Goal: Task Accomplishment & Management: Complete application form

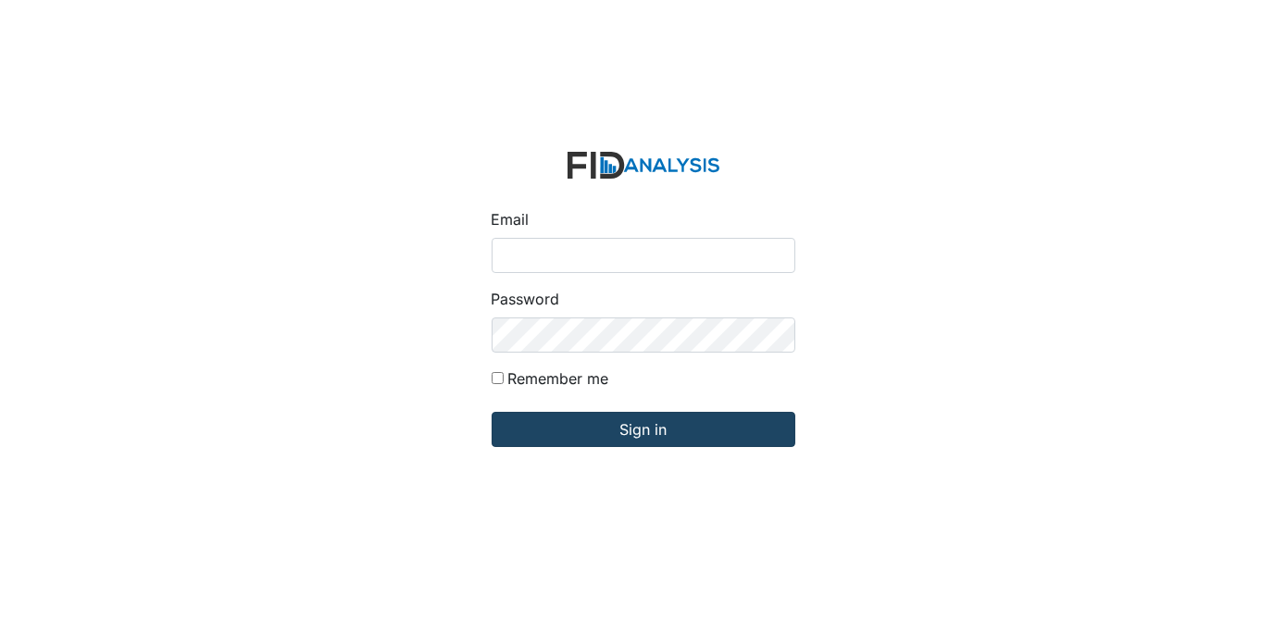
type input "[EMAIL_ADDRESS][DOMAIN_NAME]"
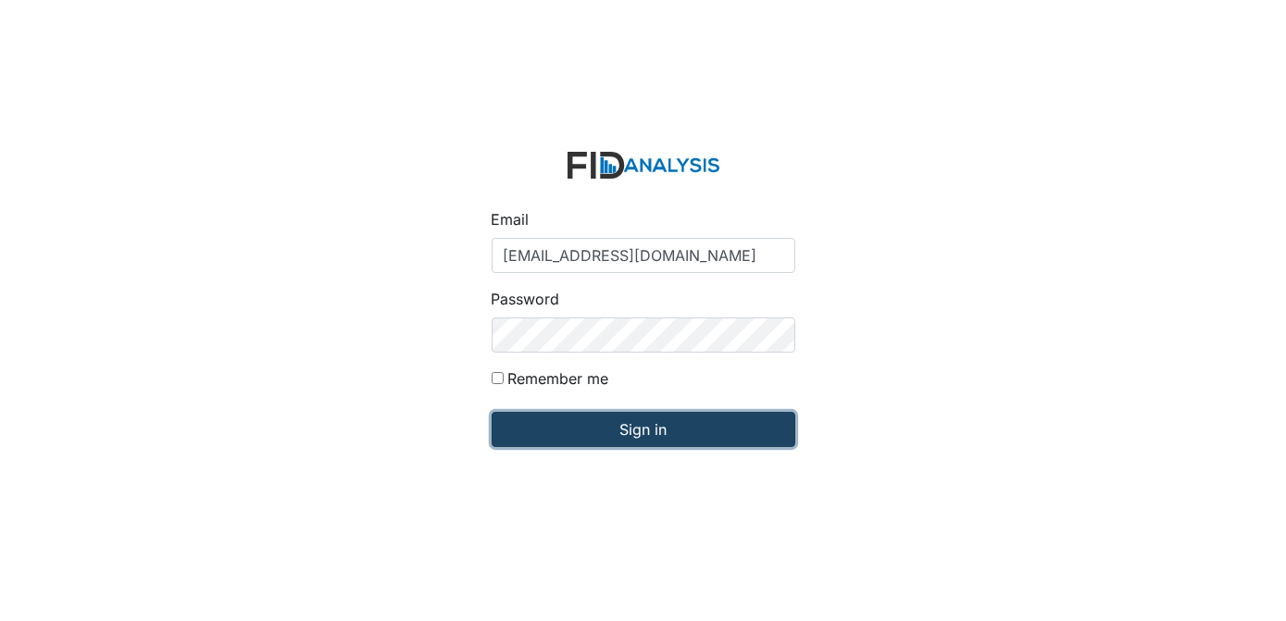
click at [624, 435] on input "Sign in" at bounding box center [643, 429] width 304 height 35
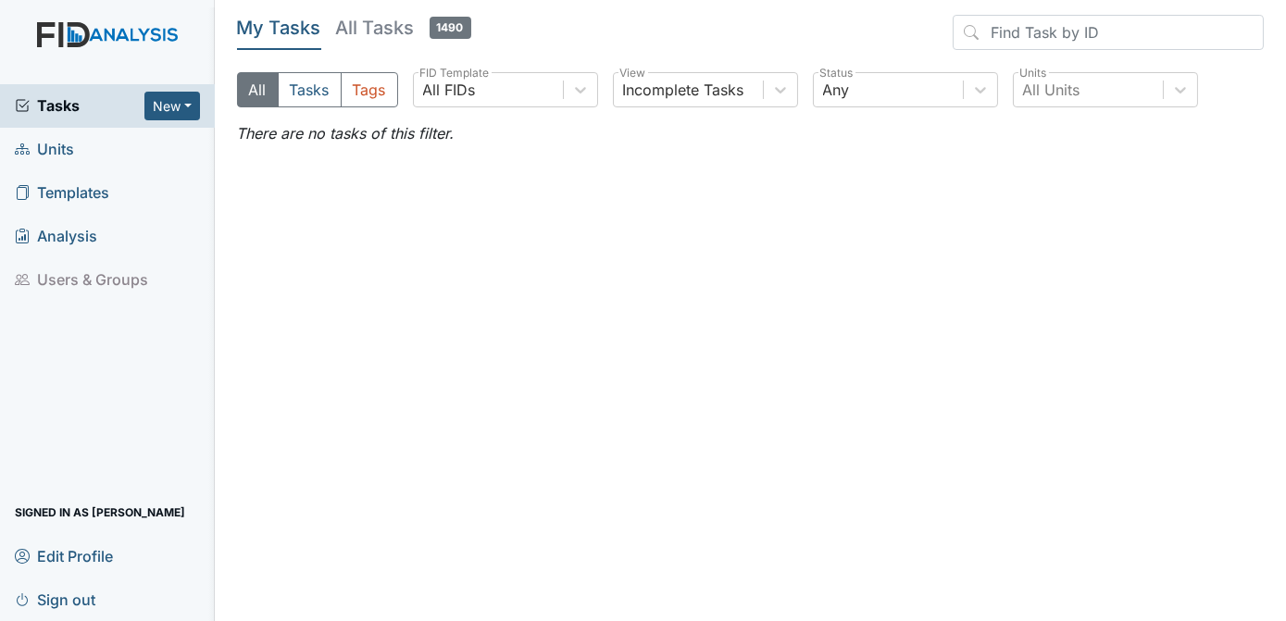
click at [84, 189] on span "Templates" at bounding box center [62, 193] width 94 height 29
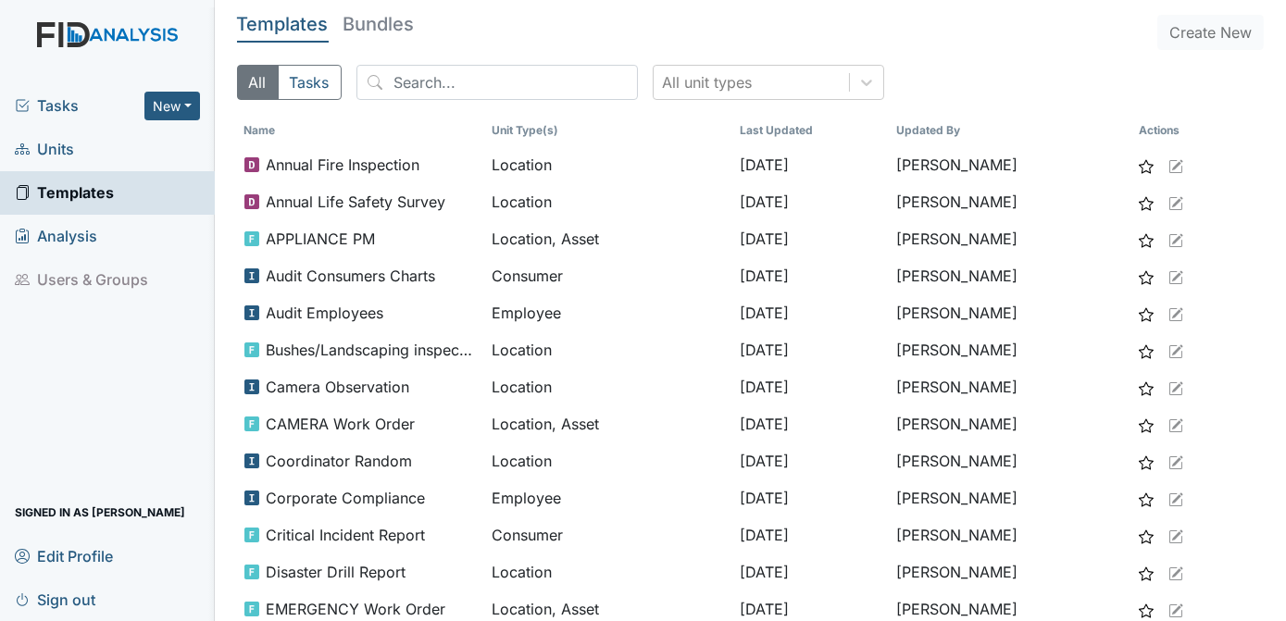
click at [66, 143] on span "Units" at bounding box center [44, 149] width 59 height 29
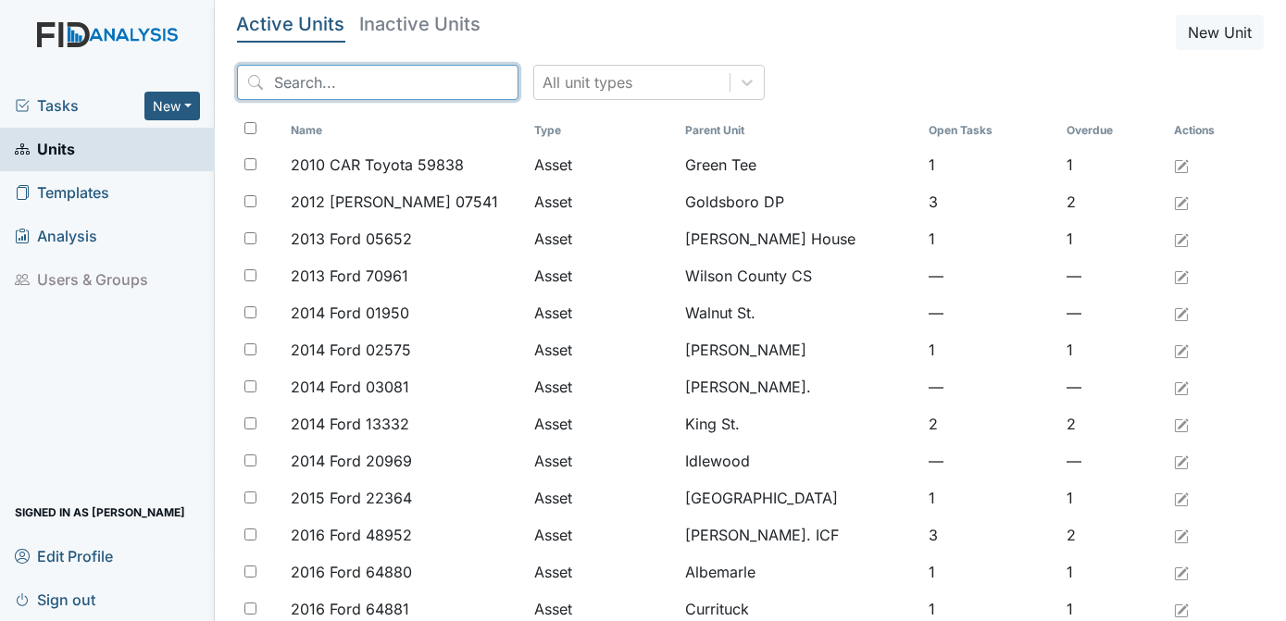
click at [392, 75] on input "search" at bounding box center [377, 82] width 281 height 35
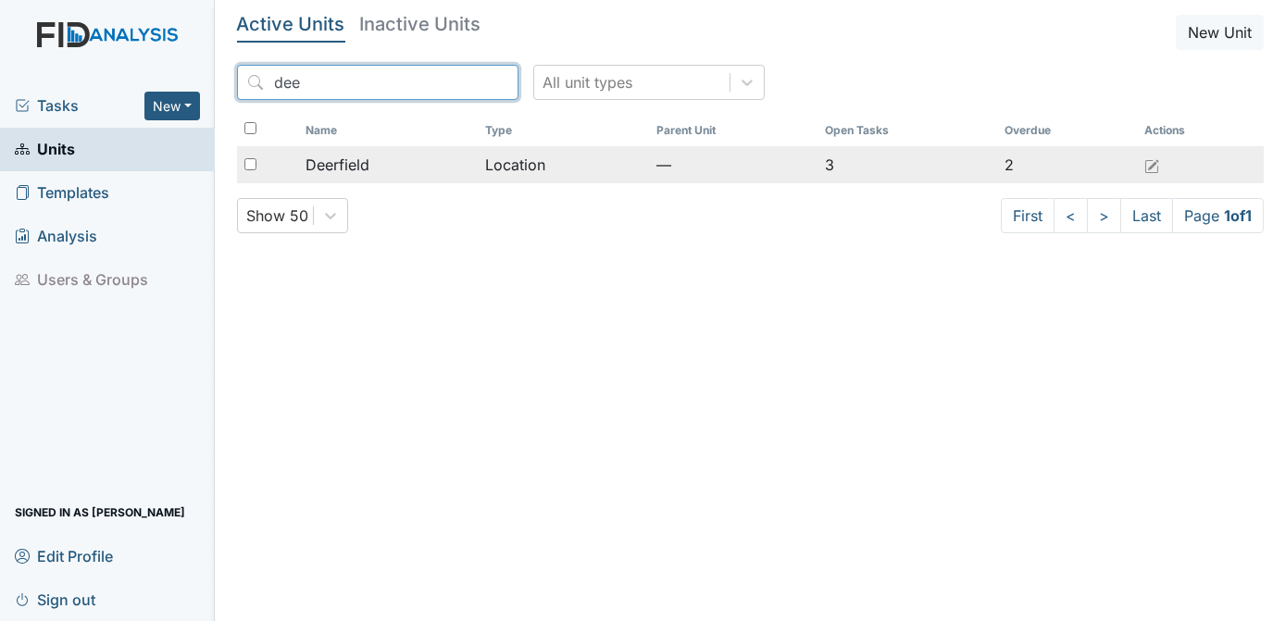
type input "dee"
click at [250, 168] on input "checkbox" at bounding box center [250, 164] width 12 height 12
checkbox input "true"
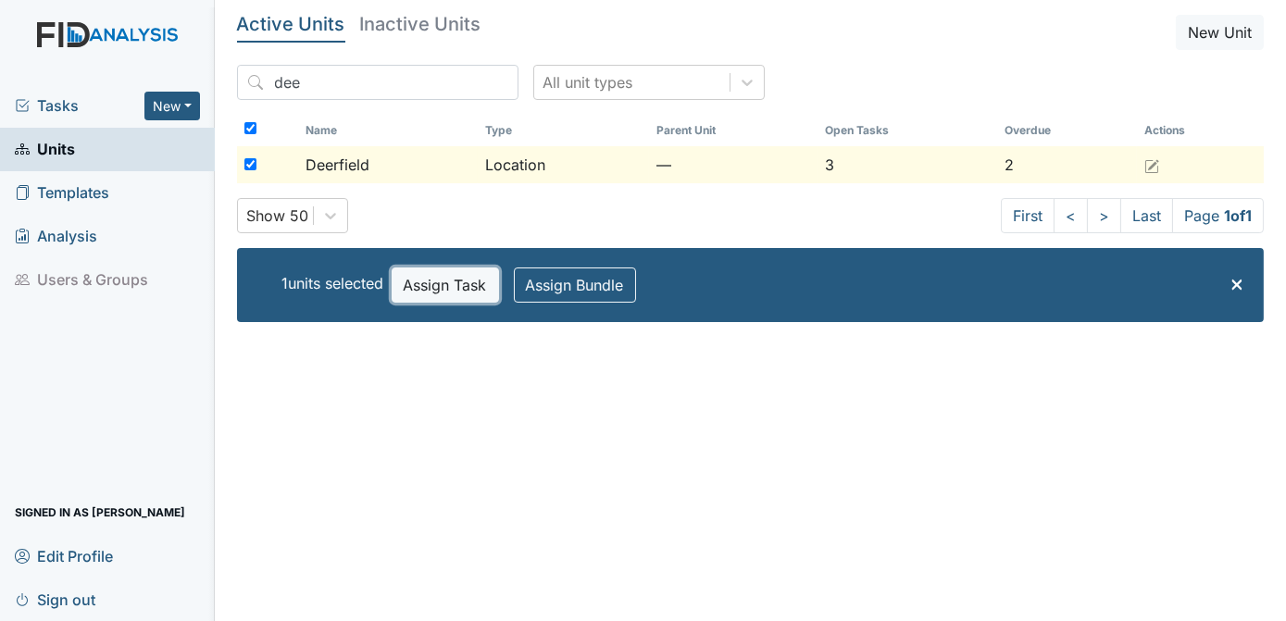
click at [453, 279] on button "Assign Task" at bounding box center [444, 284] width 107 height 35
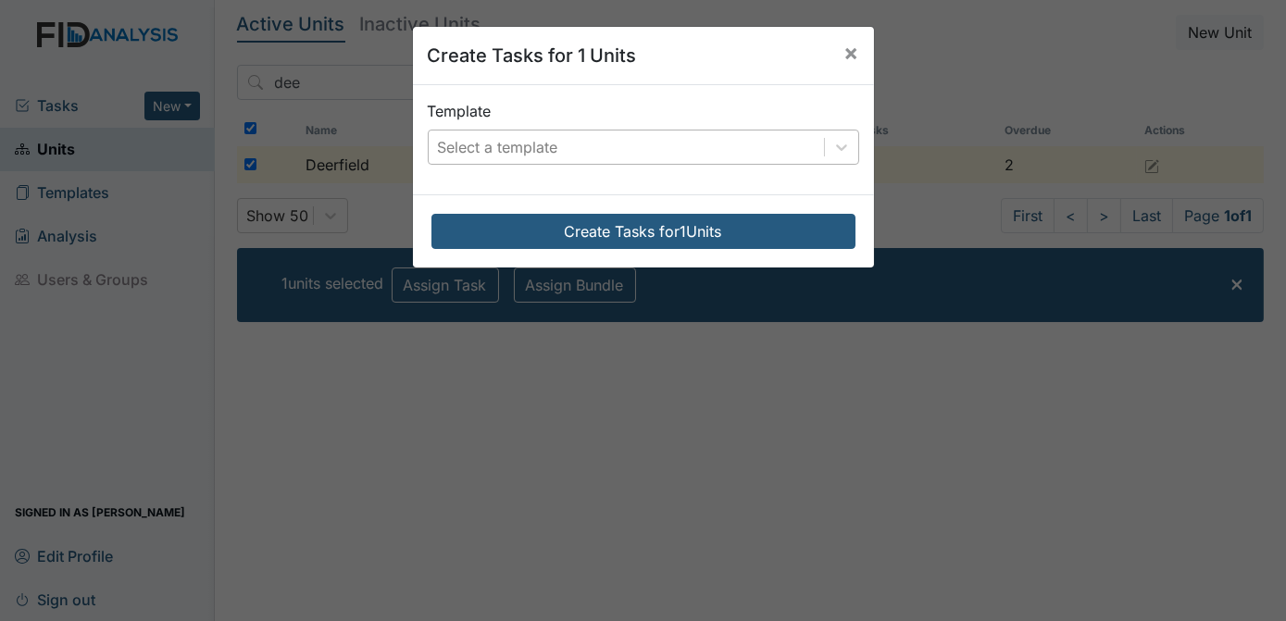
click at [503, 156] on div "Select a template" at bounding box center [498, 147] width 120 height 22
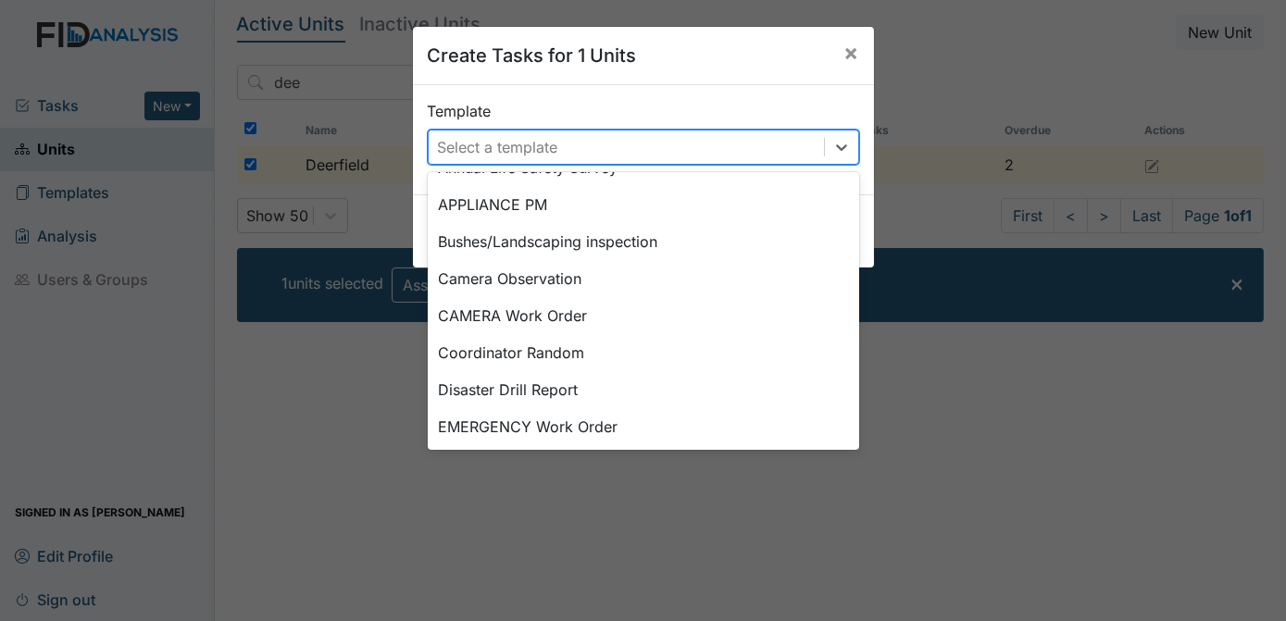
scroll to position [104, 0]
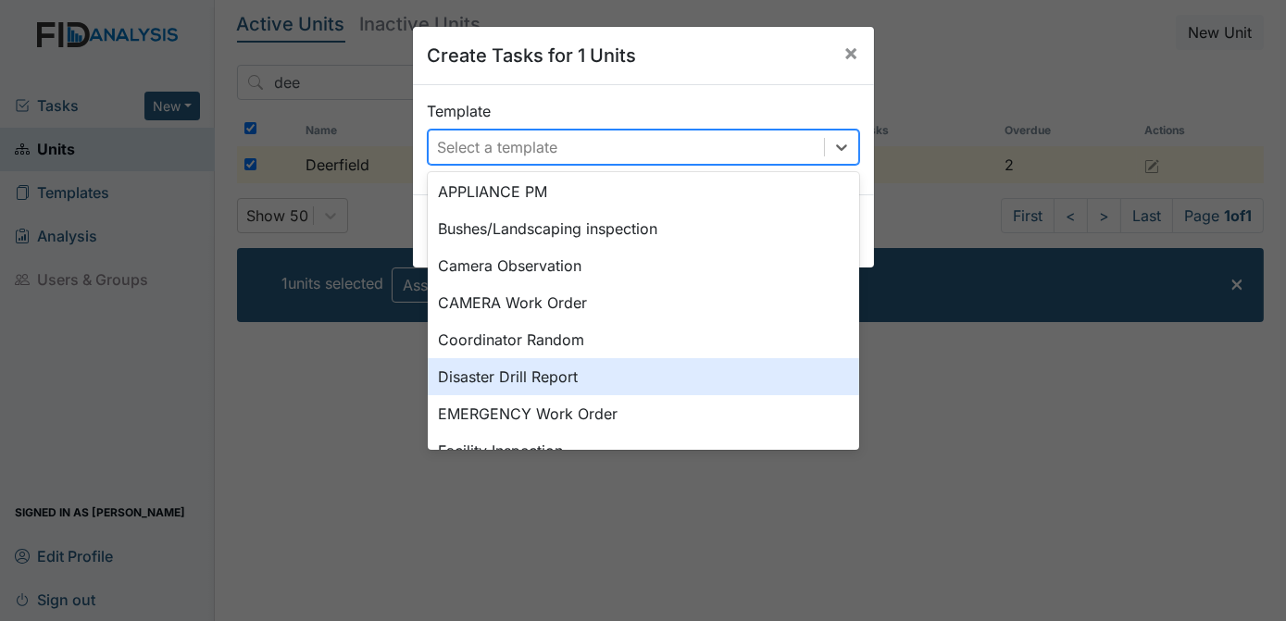
click at [559, 376] on div "Disaster Drill Report" at bounding box center [643, 376] width 431 height 37
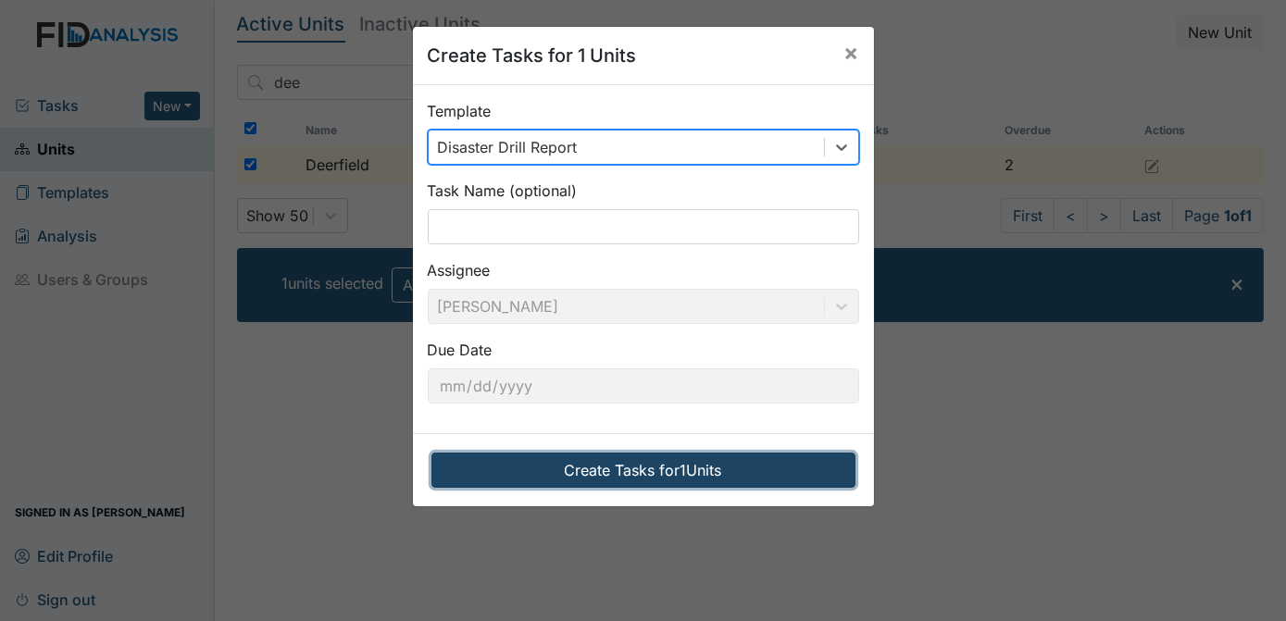
click at [583, 466] on button "Create Tasks for 1 Units" at bounding box center [643, 470] width 424 height 35
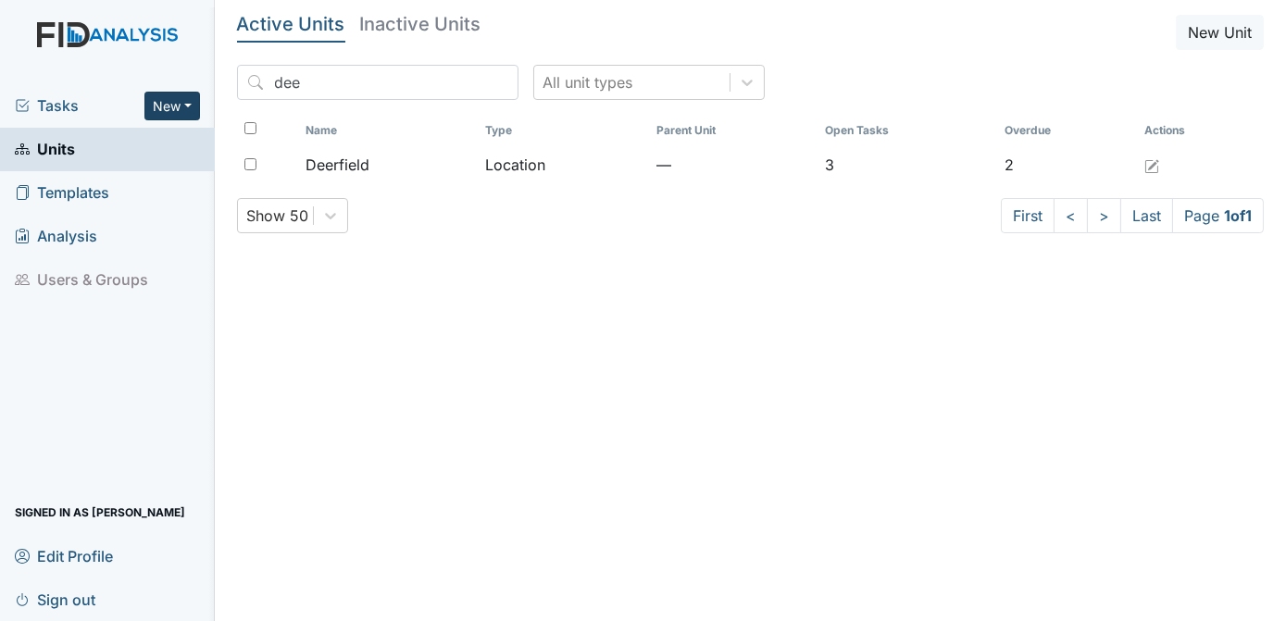
click at [148, 102] on button "New" at bounding box center [172, 106] width 56 height 29
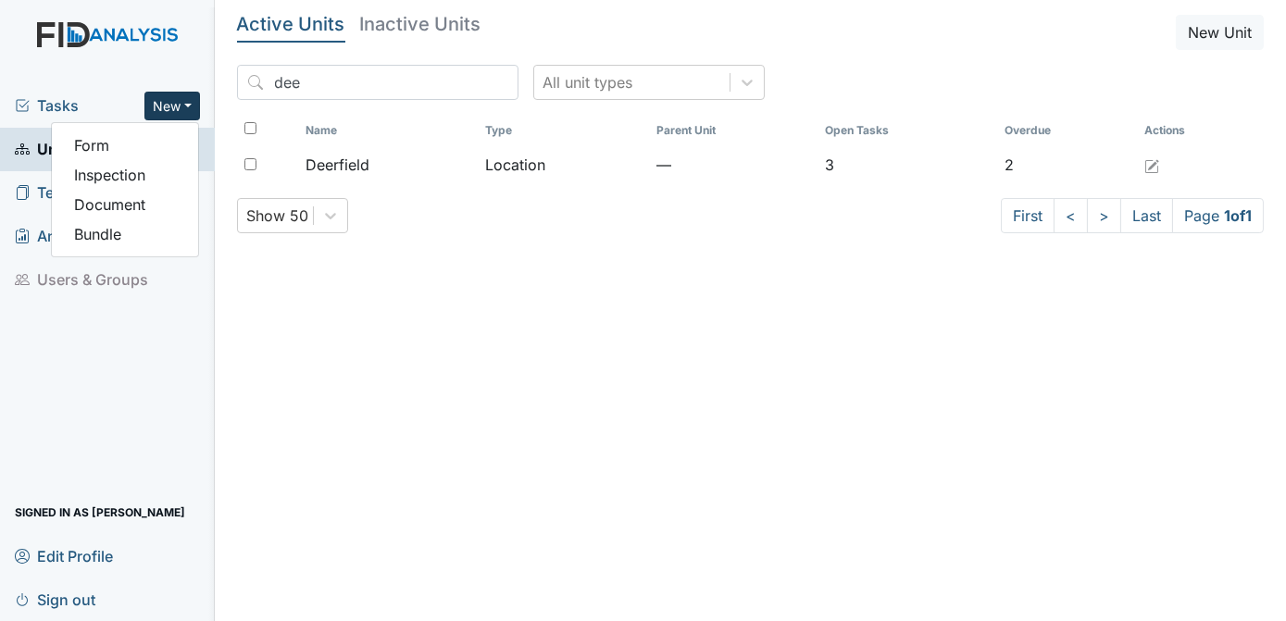
click at [157, 105] on button "New" at bounding box center [172, 106] width 56 height 29
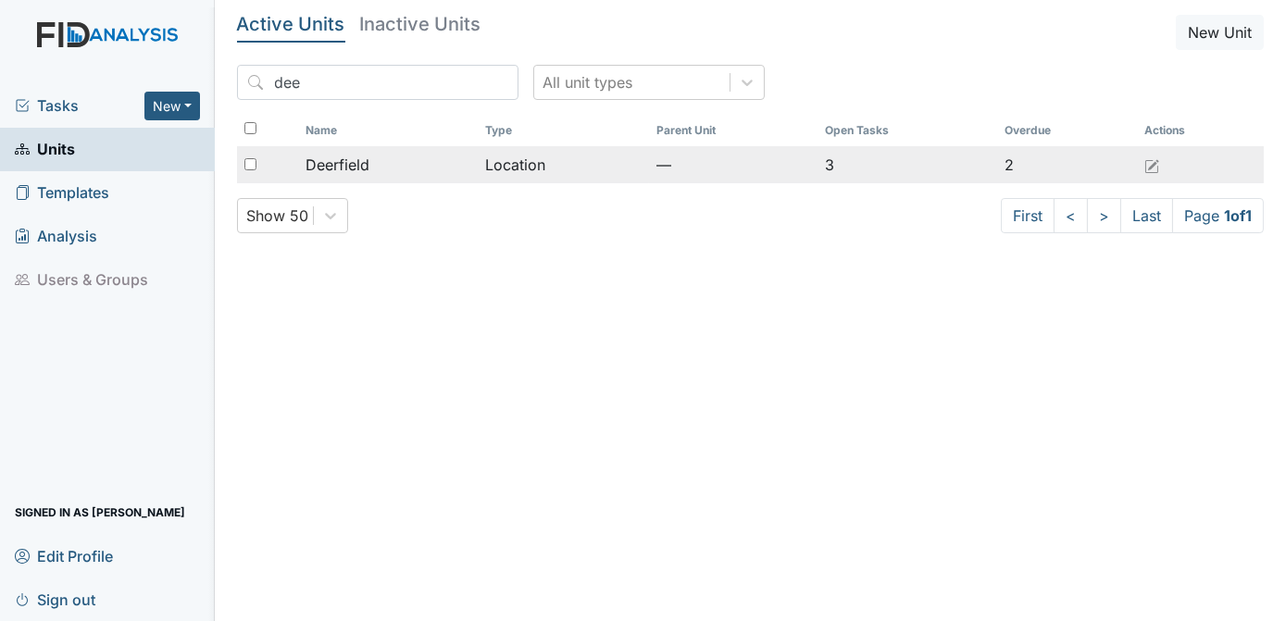
click at [251, 161] on input "checkbox" at bounding box center [250, 164] width 12 height 12
checkbox input "true"
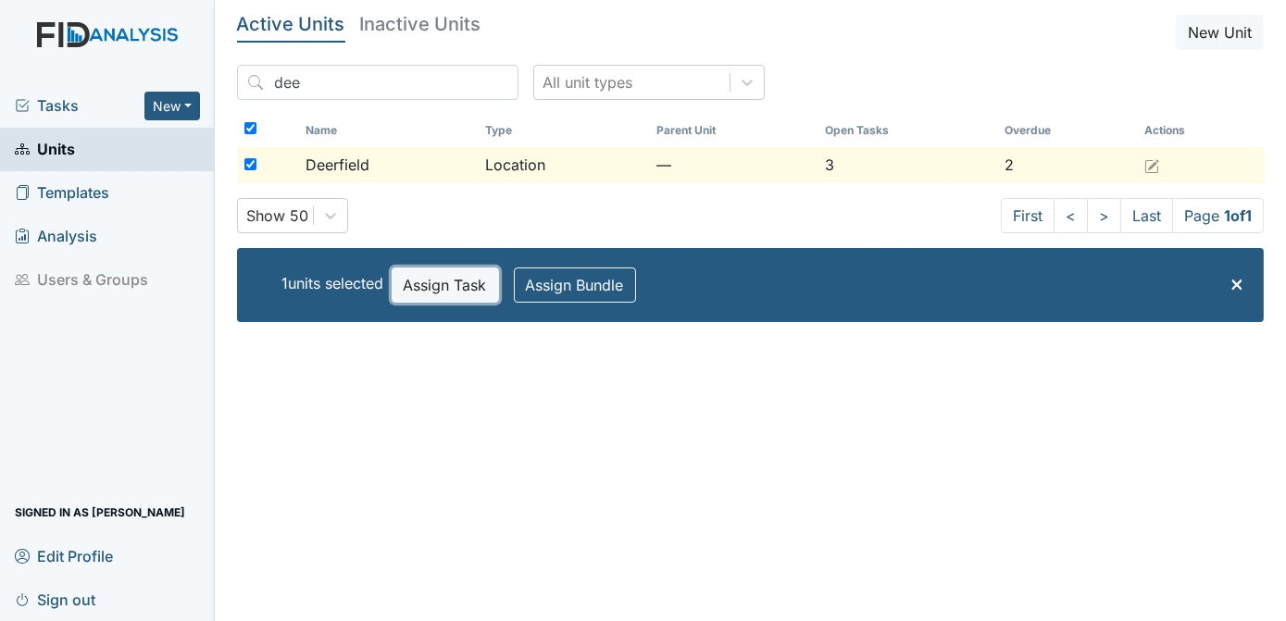
click at [443, 290] on button "Assign Task" at bounding box center [444, 284] width 107 height 35
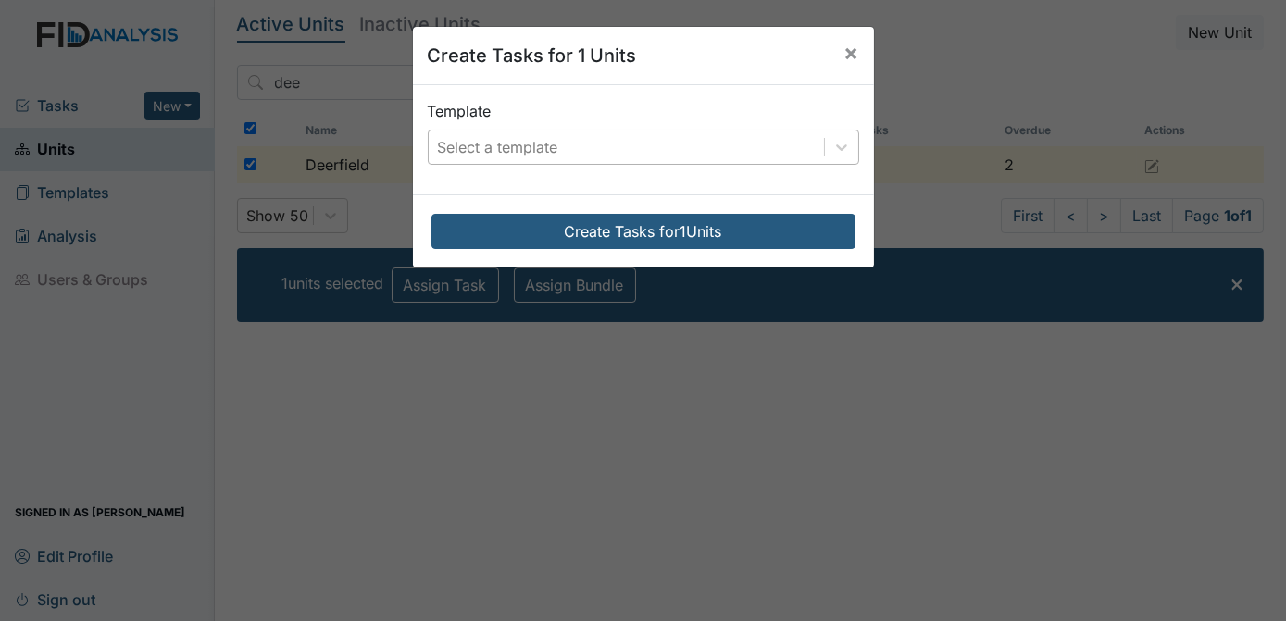
click at [502, 142] on div "Select a template" at bounding box center [498, 147] width 120 height 22
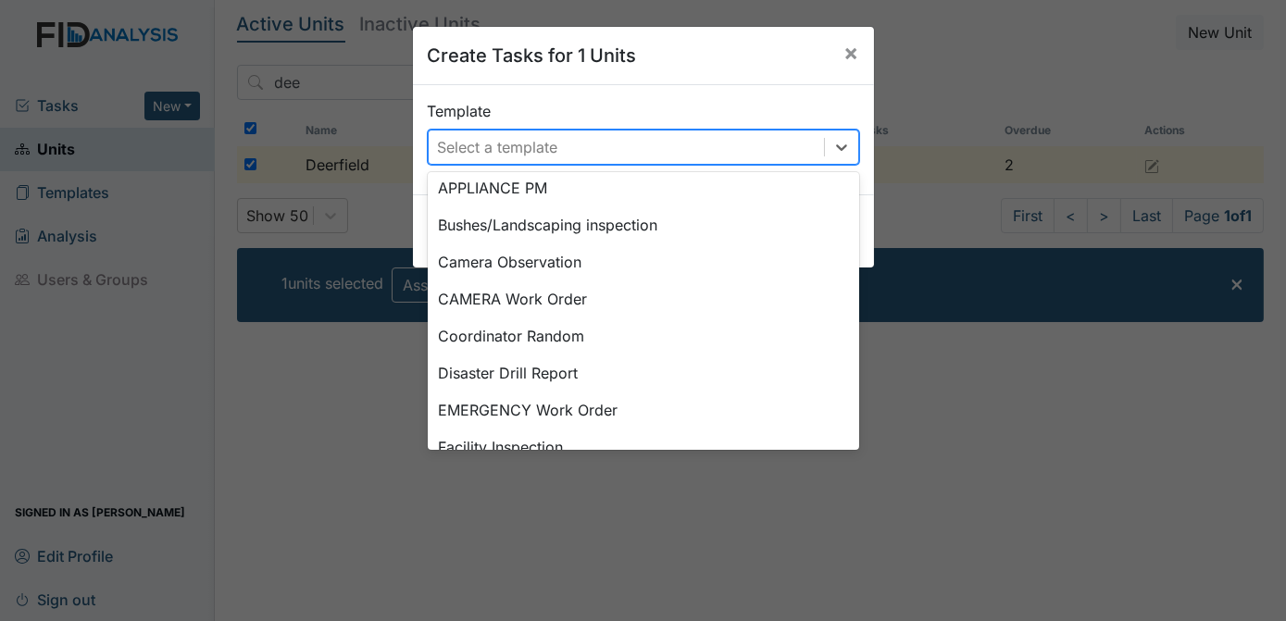
scroll to position [113, 0]
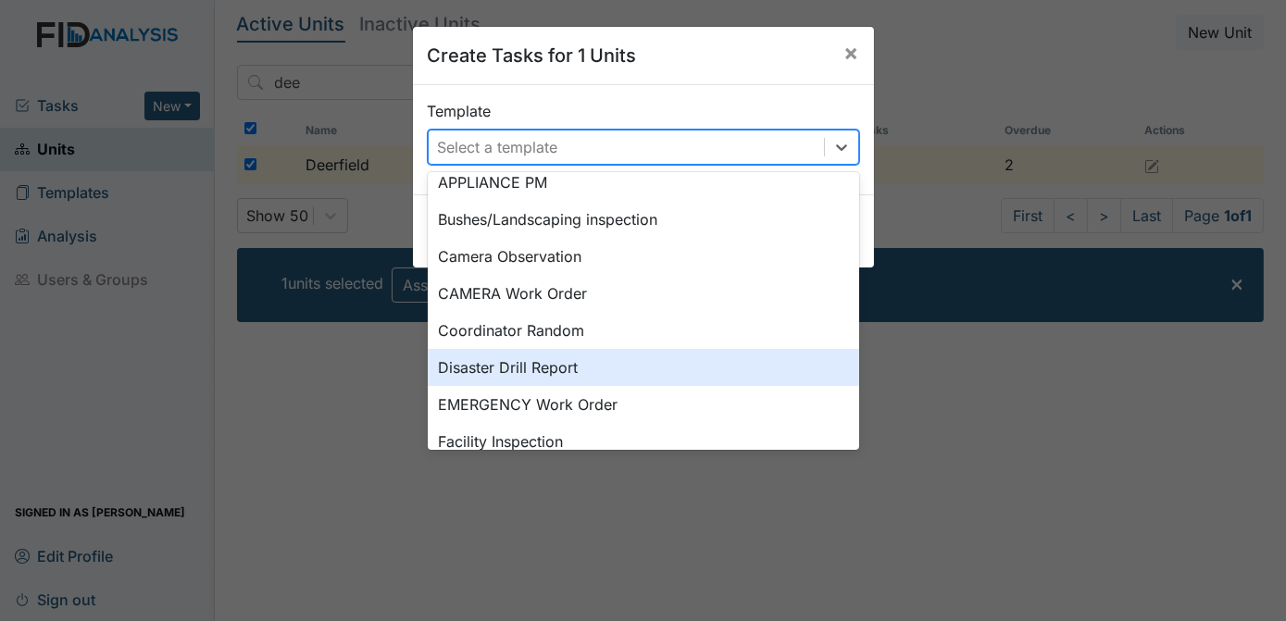
click at [572, 369] on div "Disaster Drill Report" at bounding box center [643, 367] width 431 height 37
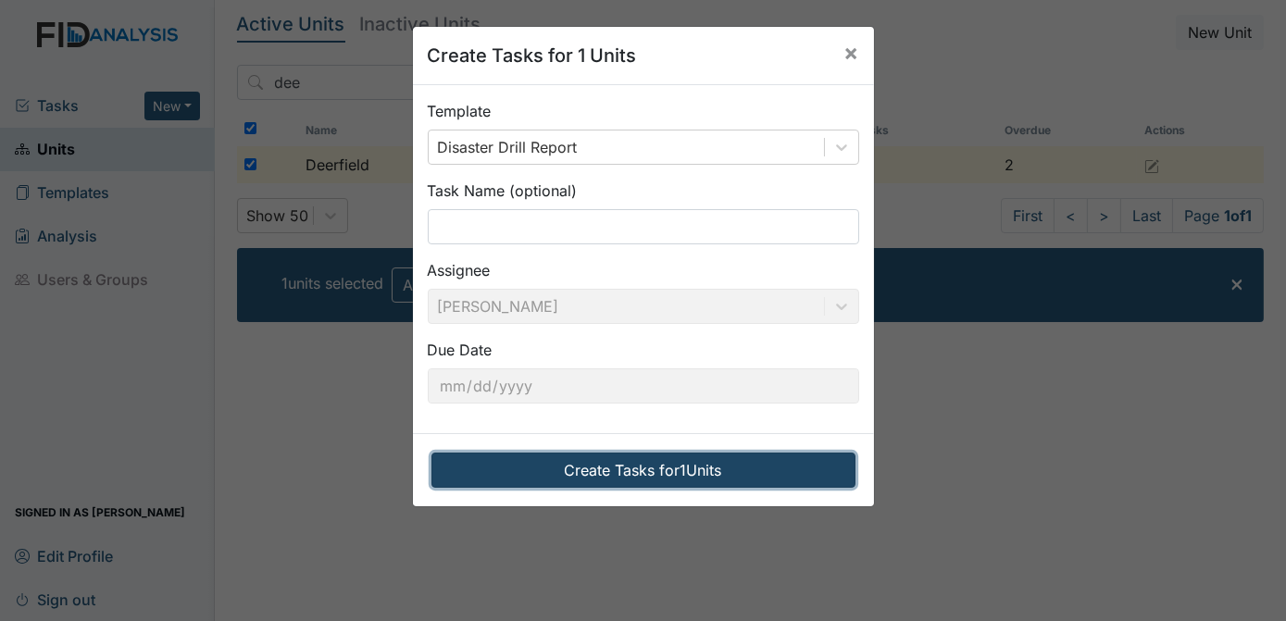
click at [648, 457] on button "Create Tasks for 1 Units" at bounding box center [643, 470] width 424 height 35
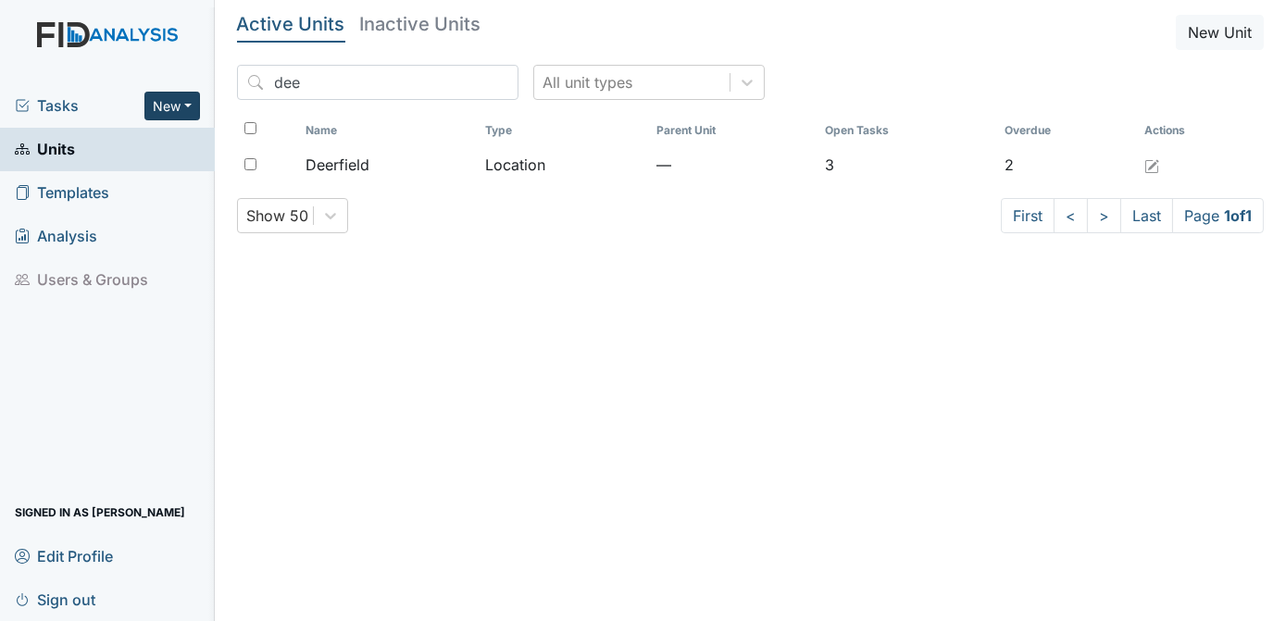
click at [160, 105] on button "New" at bounding box center [172, 106] width 56 height 29
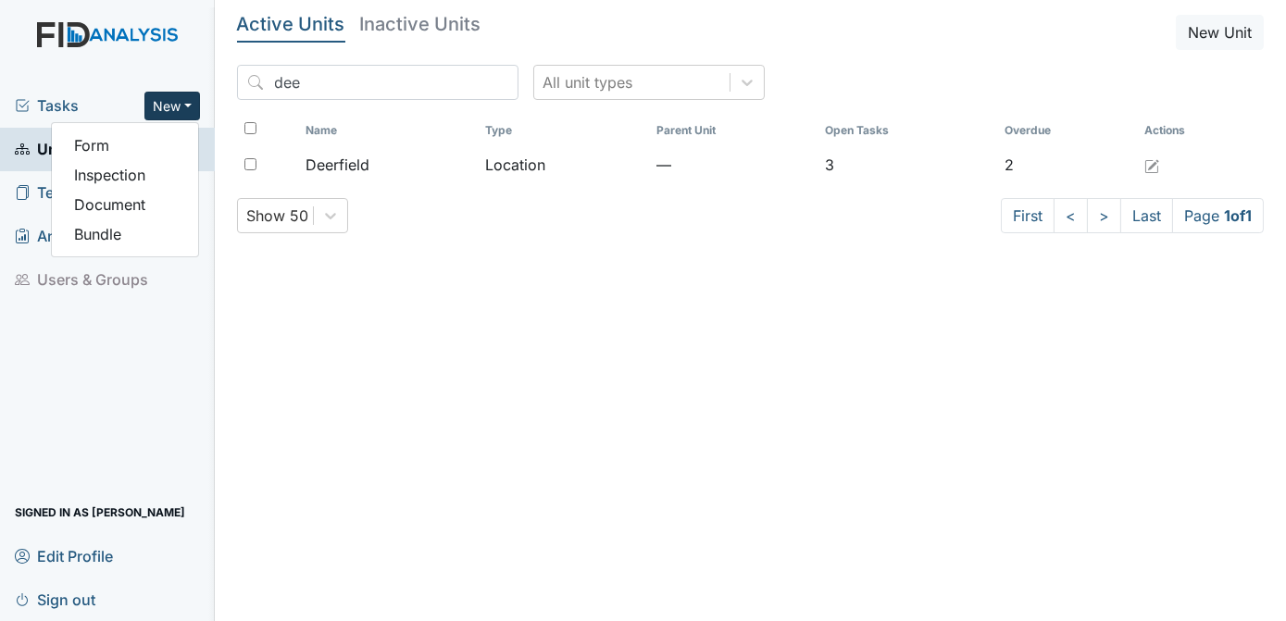
click at [54, 105] on span "Tasks" at bounding box center [80, 105] width 130 height 22
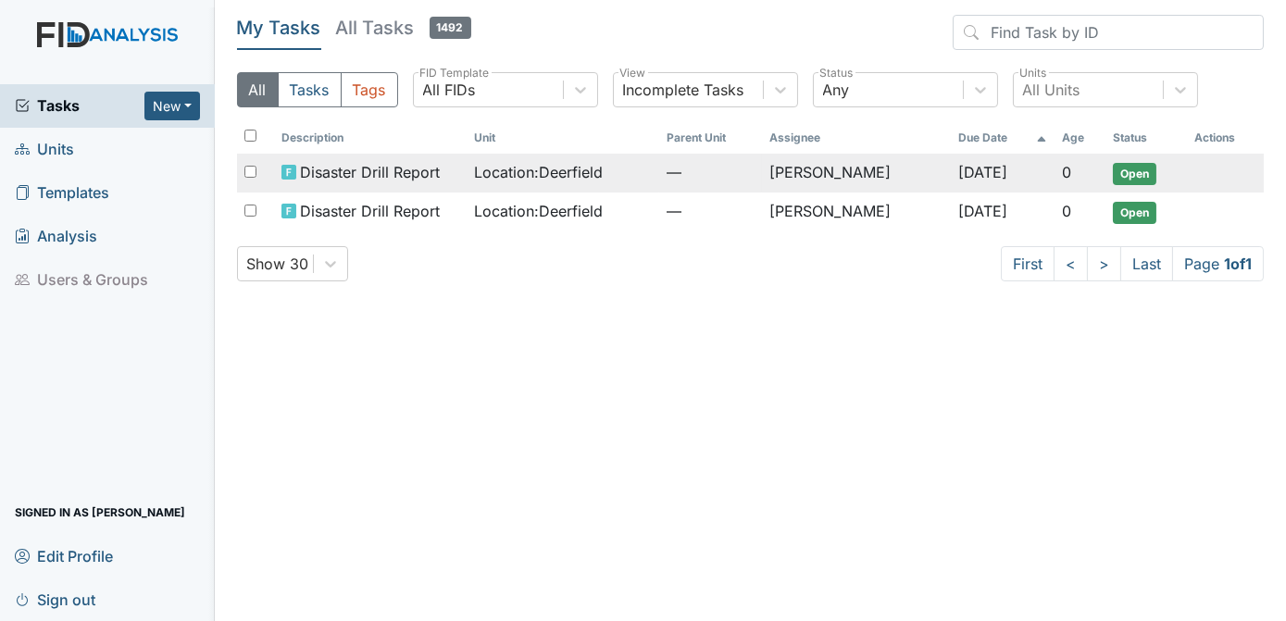
click at [1124, 176] on span "Open" at bounding box center [1133, 174] width 43 height 22
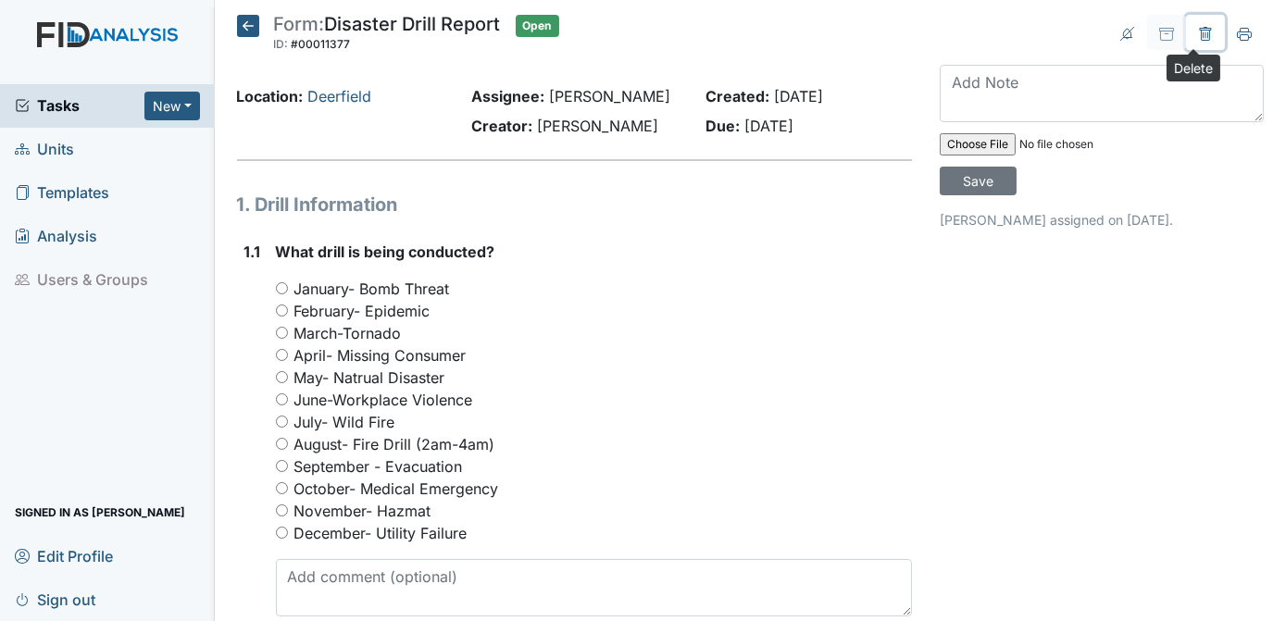
click at [1198, 31] on icon at bounding box center [1205, 34] width 15 height 15
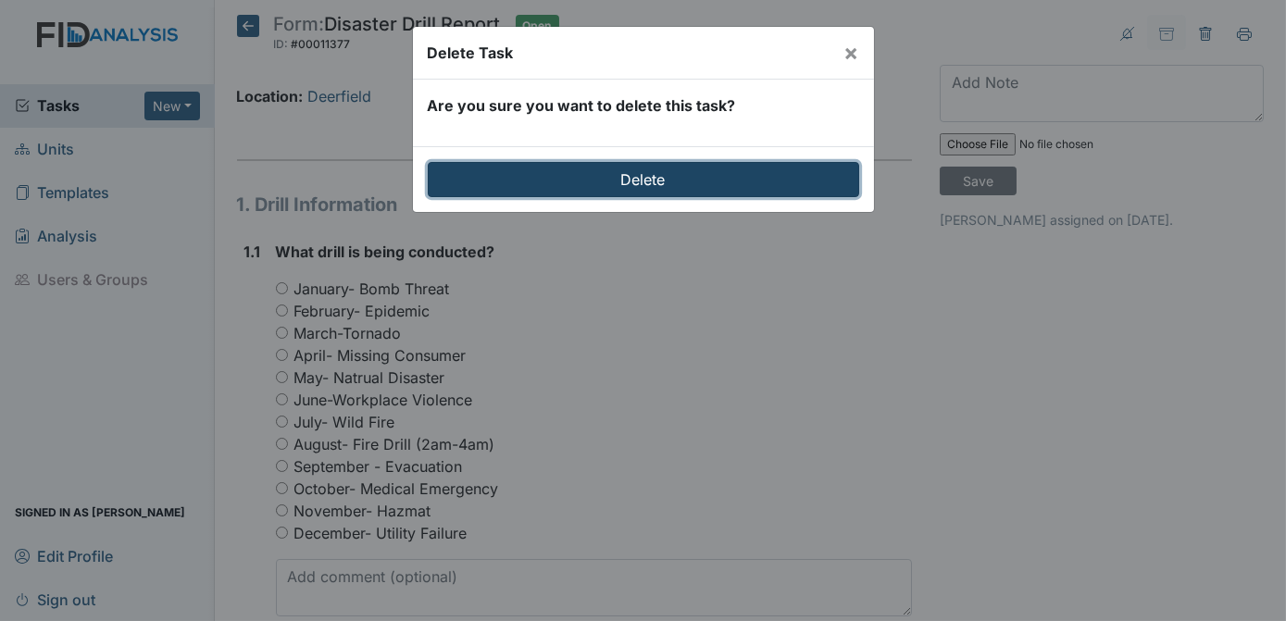
click at [706, 179] on input "Delete" at bounding box center [643, 179] width 431 height 35
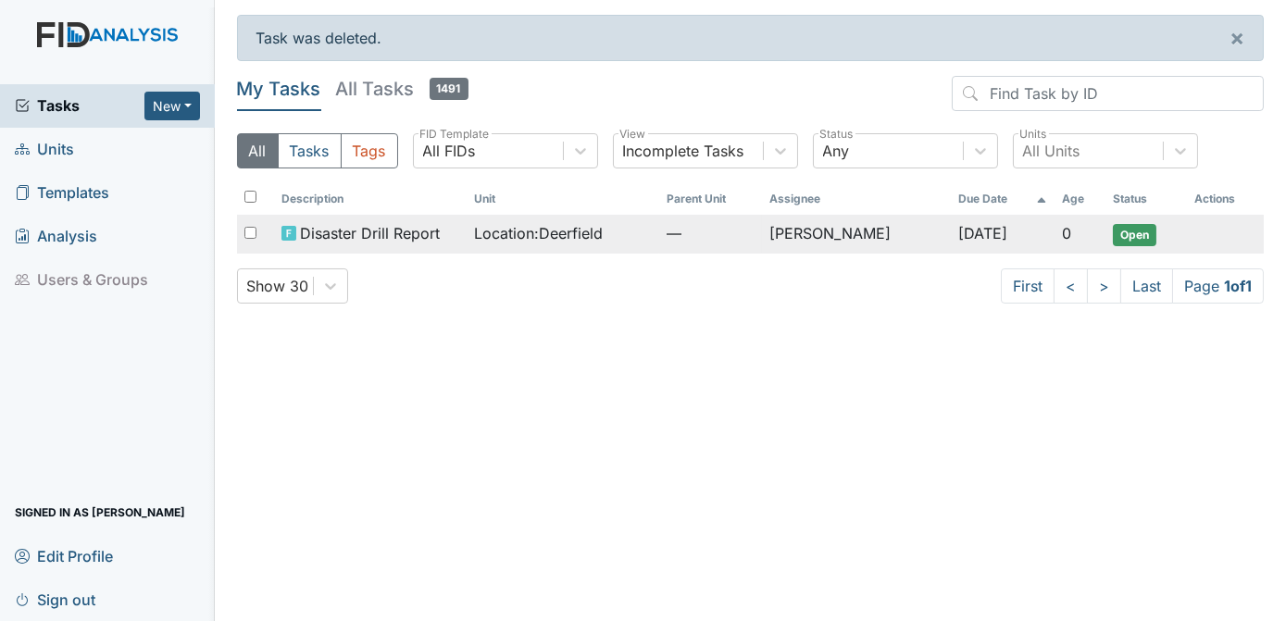
click at [1121, 235] on span "Open" at bounding box center [1133, 235] width 43 height 22
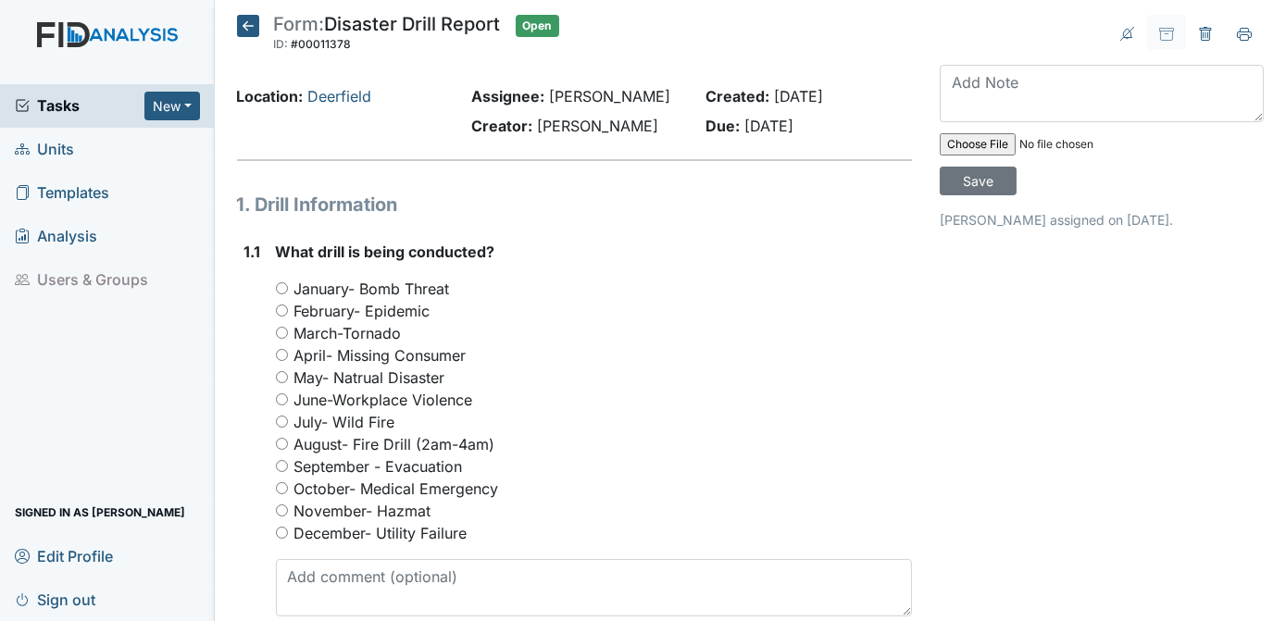
click at [278, 466] on input "September - Evacuation" at bounding box center [282, 466] width 12 height 12
radio input "true"
click at [728, 354] on div "April- Missing Consumer" at bounding box center [594, 355] width 637 height 22
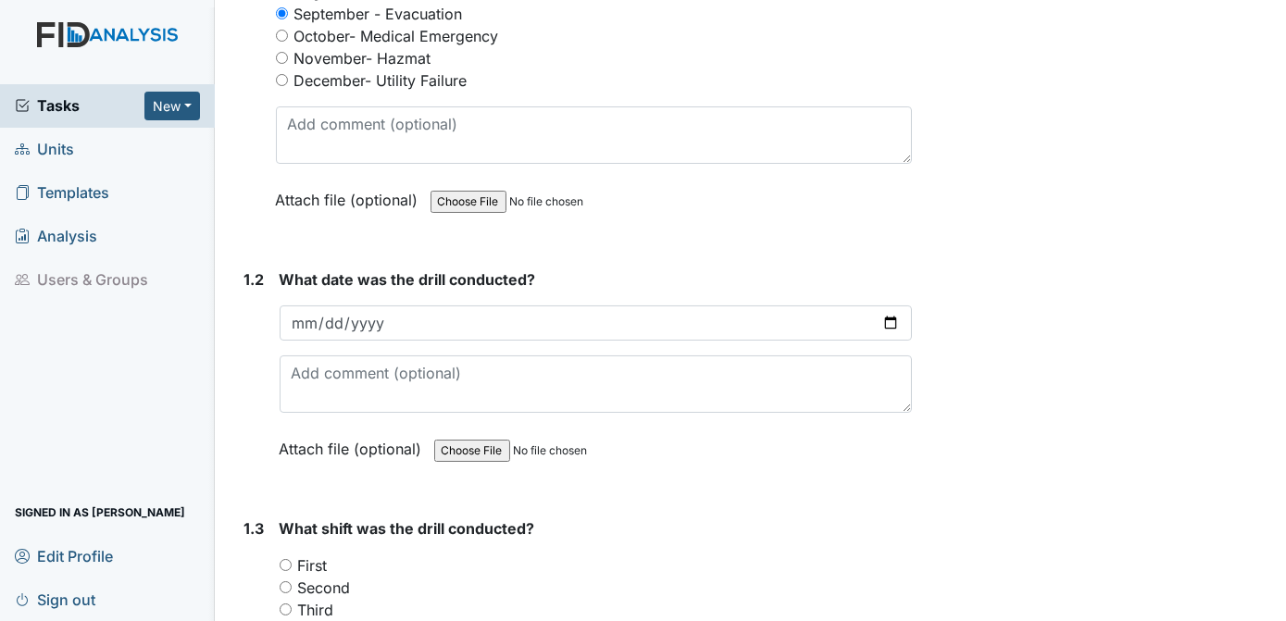
scroll to position [466, 0]
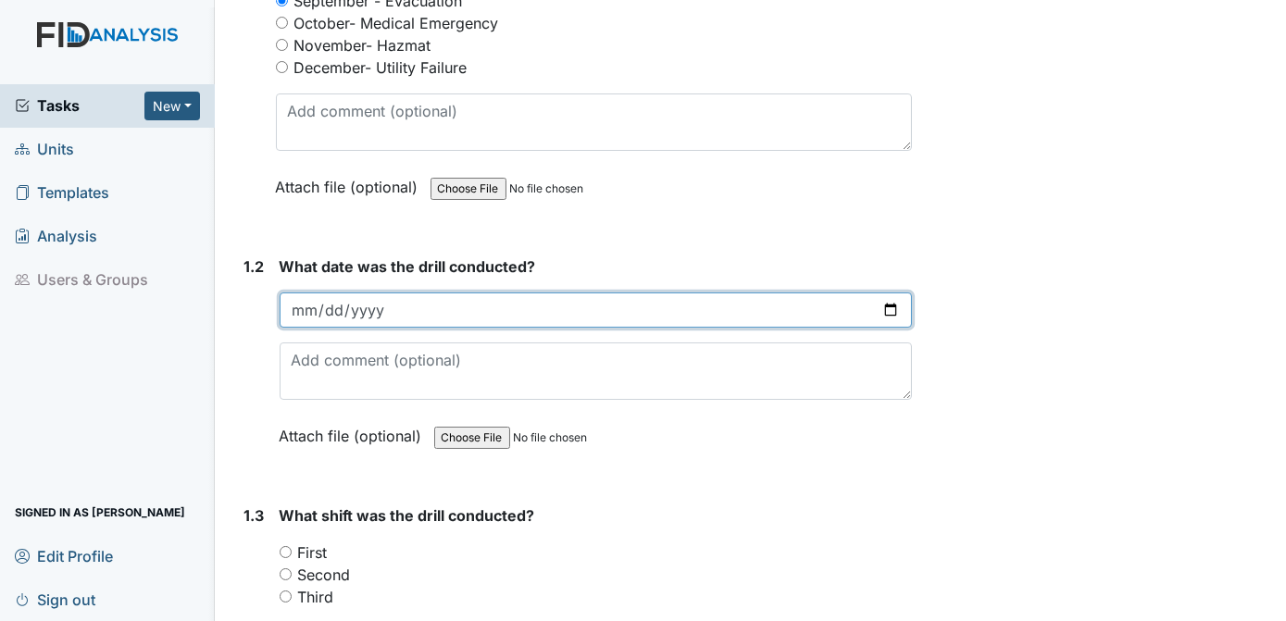
click at [340, 301] on input "date" at bounding box center [595, 309] width 633 height 35
click at [310, 309] on input "date" at bounding box center [595, 309] width 633 height 35
click at [335, 308] on input "date" at bounding box center [595, 309] width 633 height 35
click at [365, 306] on input "date" at bounding box center [595, 309] width 633 height 35
type input "[DATE]"
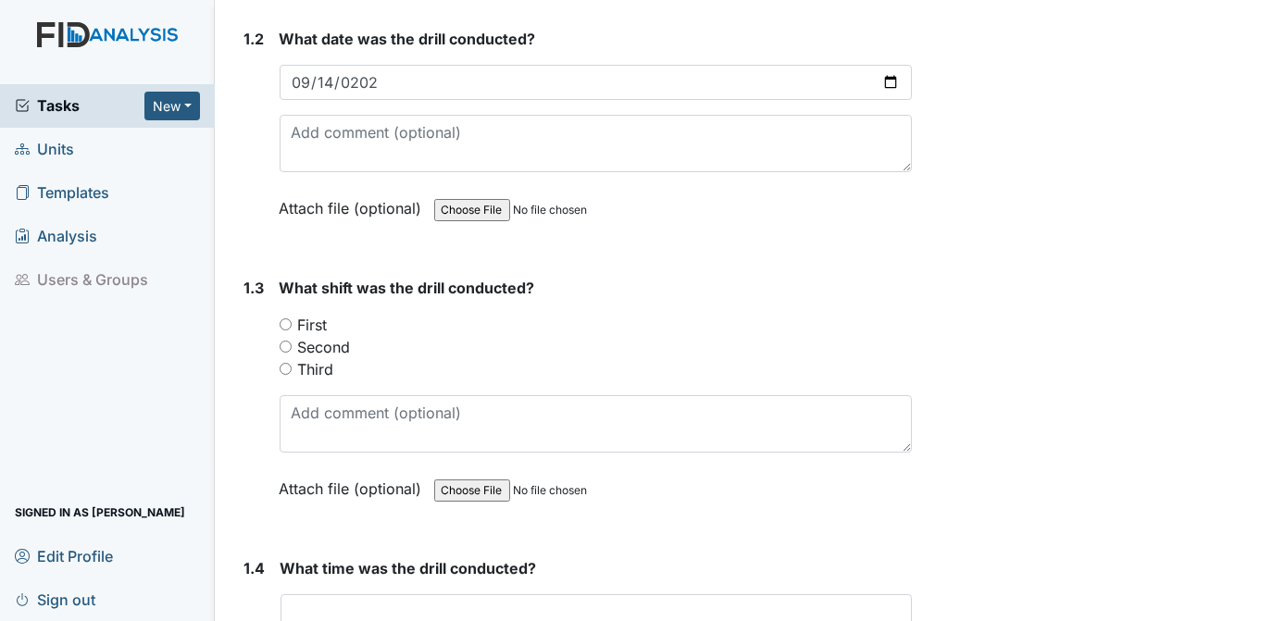
scroll to position [697, 0]
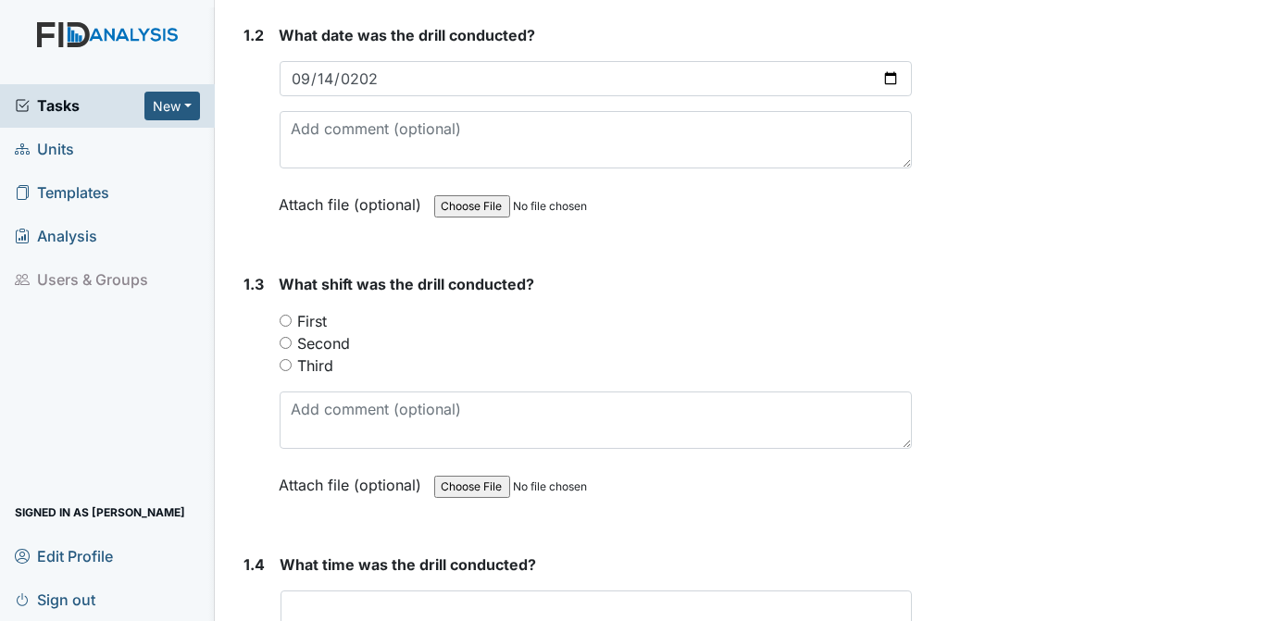
click at [286, 359] on input "Third" at bounding box center [285, 365] width 12 height 12
radio input "true"
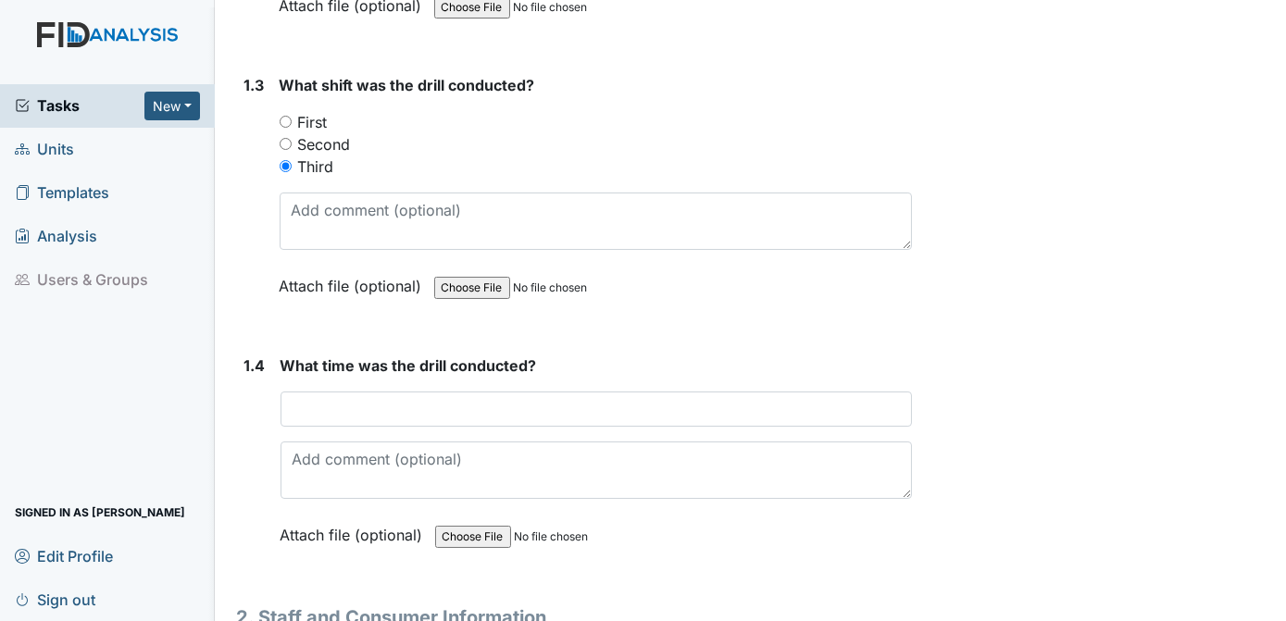
scroll to position [953, 0]
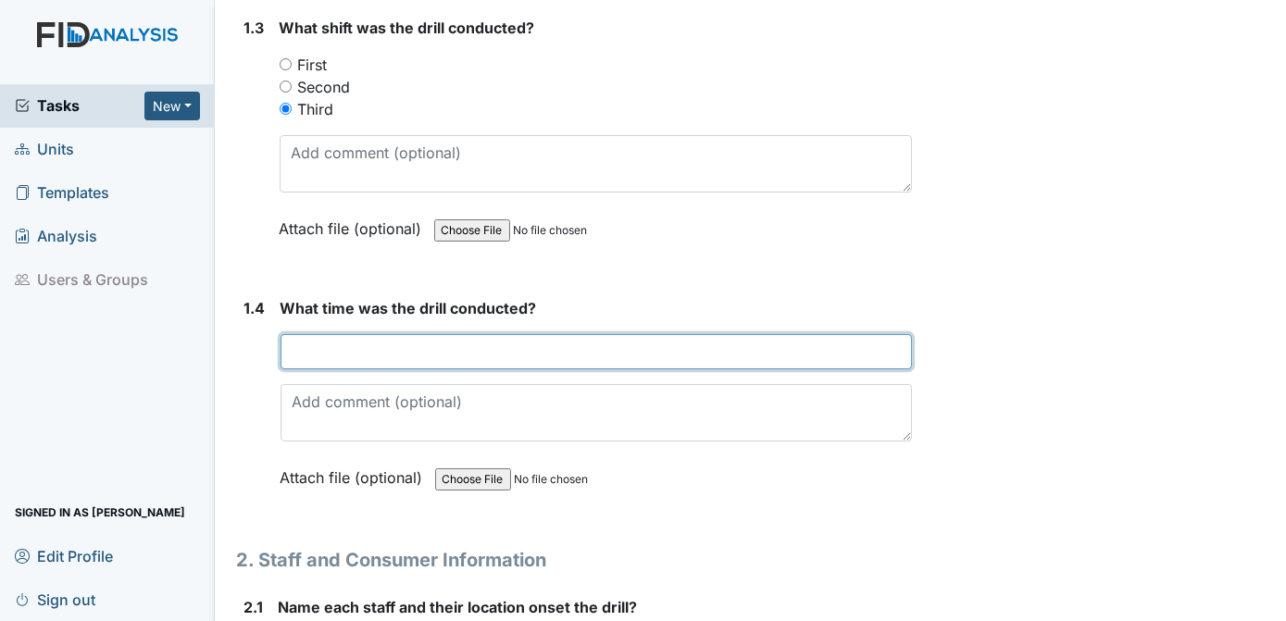
click at [322, 342] on input "text" at bounding box center [596, 351] width 632 height 35
type input "5:40am"
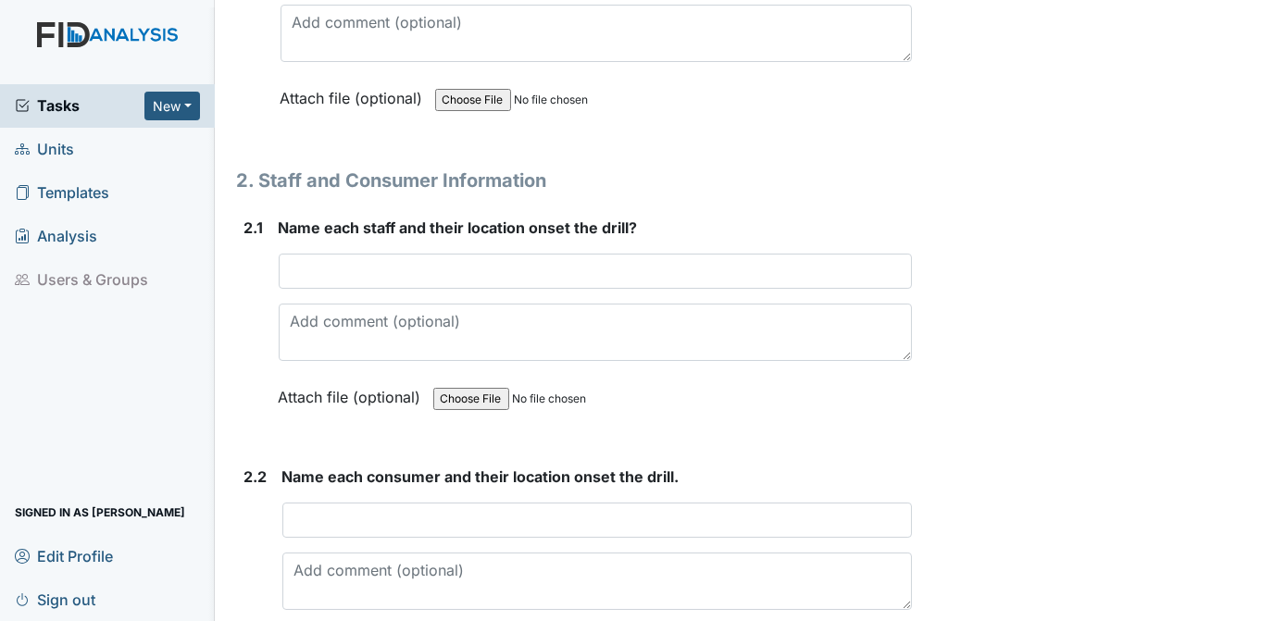
scroll to position [1337, 0]
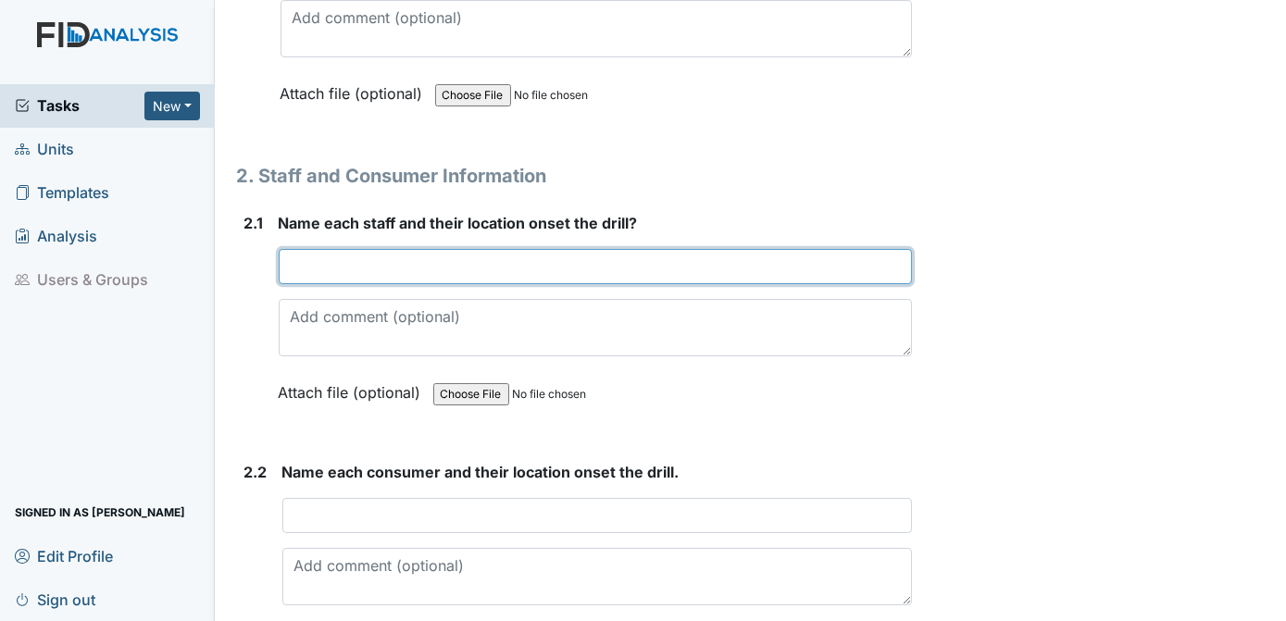
click at [336, 263] on input "text" at bounding box center [596, 266] width 634 height 35
type input "m"
type input "Mary KEE"
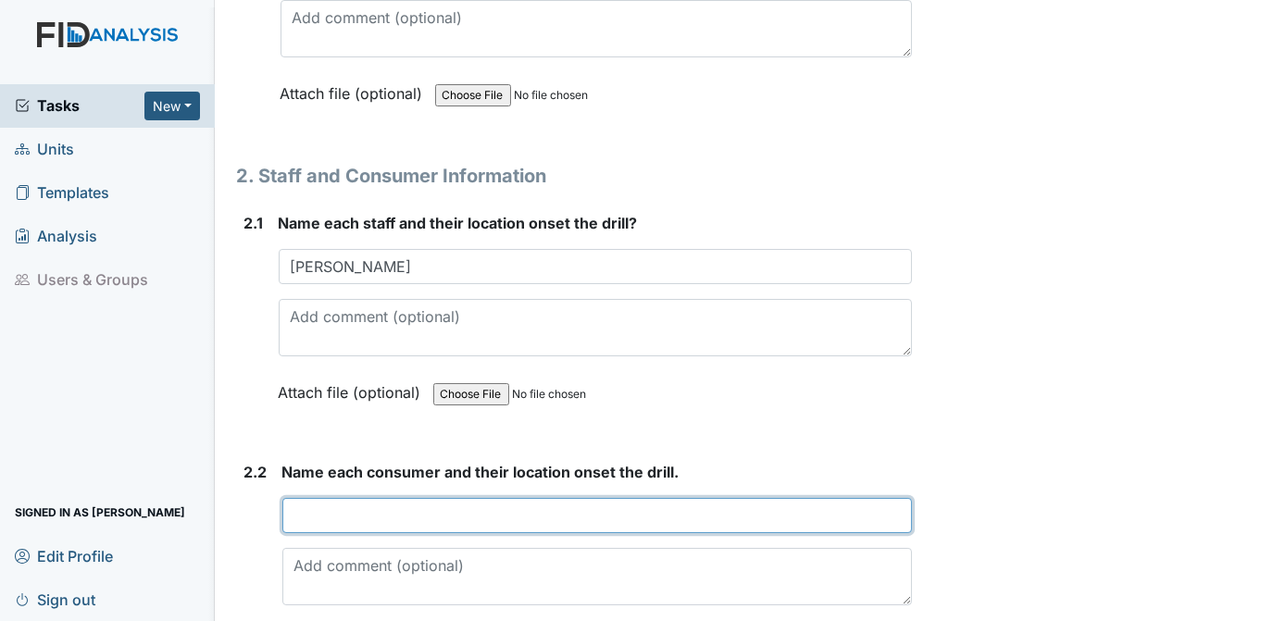
click at [348, 503] on input "text" at bounding box center [597, 515] width 630 height 35
click at [637, 506] on input "A.W BEDROOM, R.H BEDROOM, K.T BEDROOM T. ON TL" at bounding box center [597, 515] width 630 height 35
click at [627, 508] on input "A.W BEDROOM, R.H BEDROOM, K.T BEDROOM TD. ON TL" at bounding box center [597, 515] width 630 height 35
type input "A.W BEDROOM, R.H BEDROOM, K.T BEDROOM AND TD. ON TL"
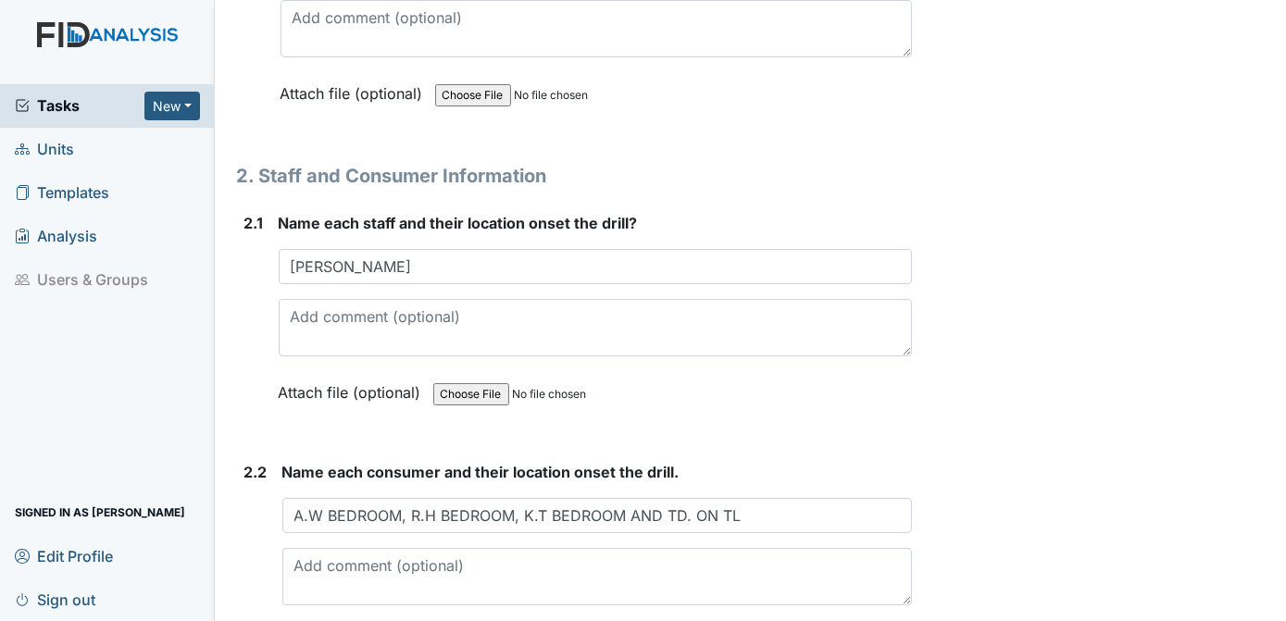
click at [1227, 435] on div "Archive Task × Are you sure you want to archive this task? It will appear as in…" at bounding box center [1101, 445] width 352 height 3536
drag, startPoint x: 1269, startPoint y: 322, endPoint x: 1273, endPoint y: 346, distance: 24.5
click at [1273, 346] on main "Form: Disaster Drill Report ID: #00011378 Open Autosaving... Location: Deerfiel…" at bounding box center [751, 310] width 1072 height 621
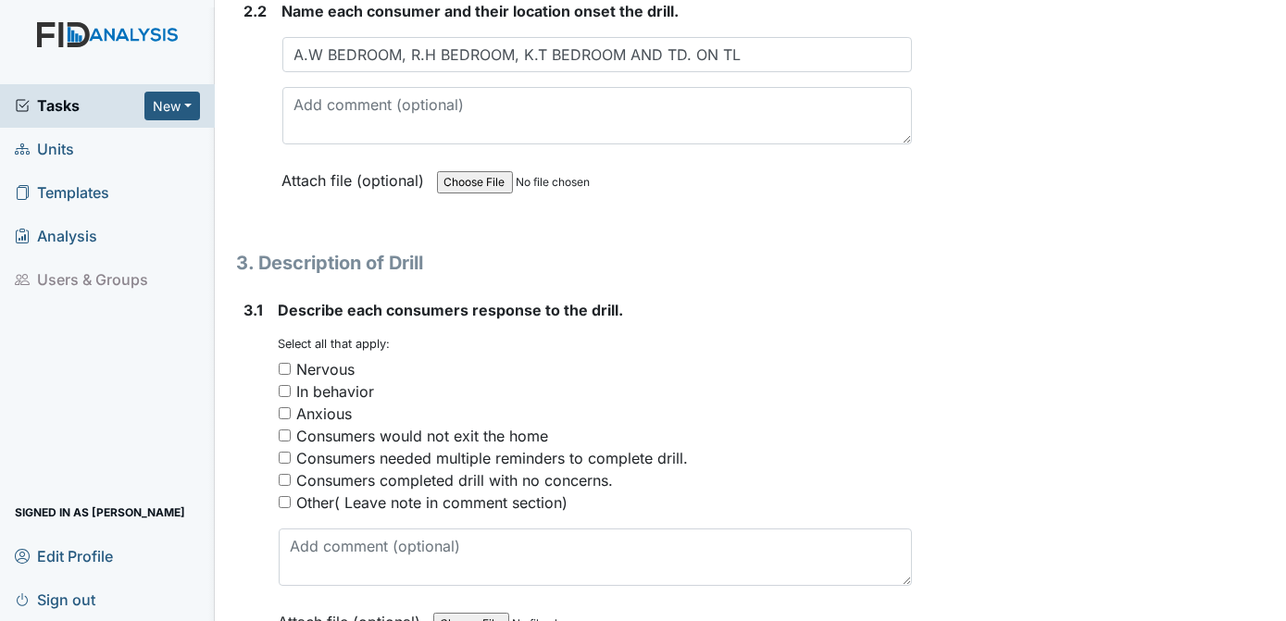
scroll to position [1807, 0]
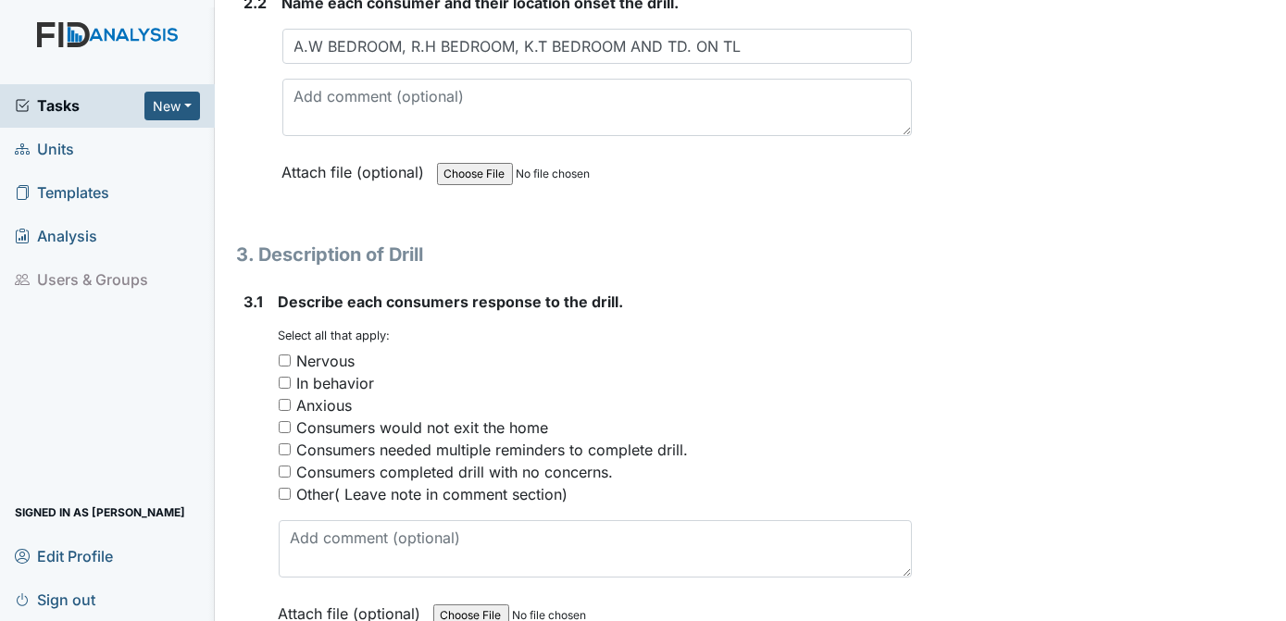
click at [283, 466] on input "Consumers completed drill with no concerns." at bounding box center [285, 472] width 12 height 12
checkbox input "true"
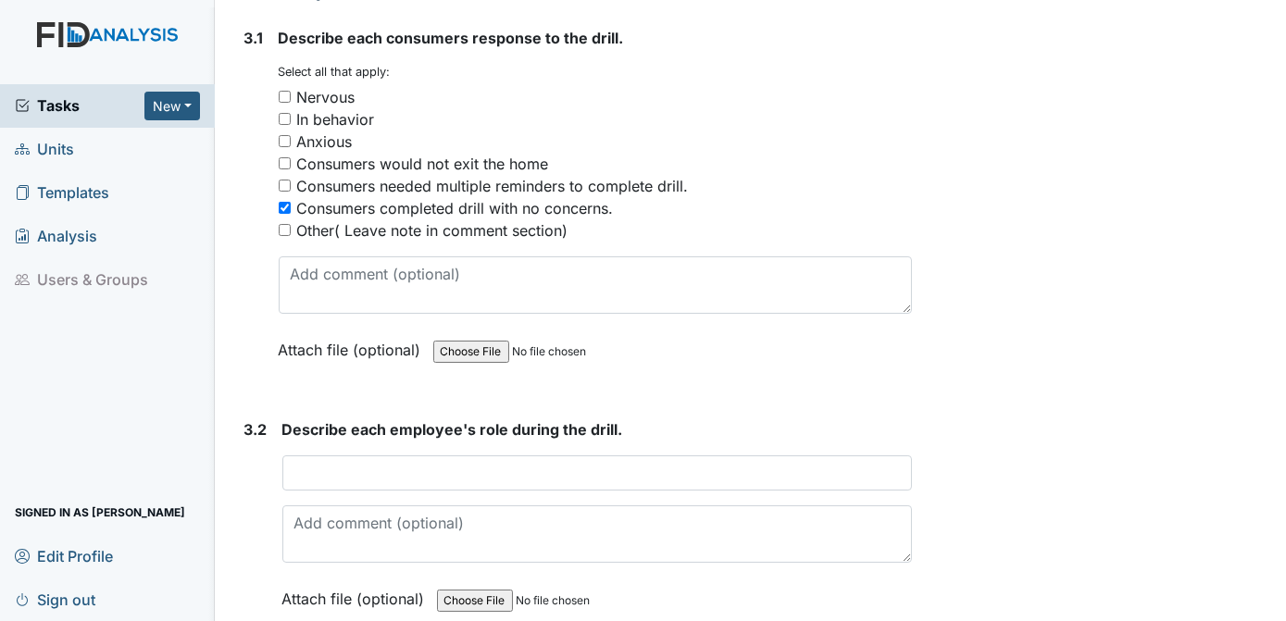
scroll to position [2075, 0]
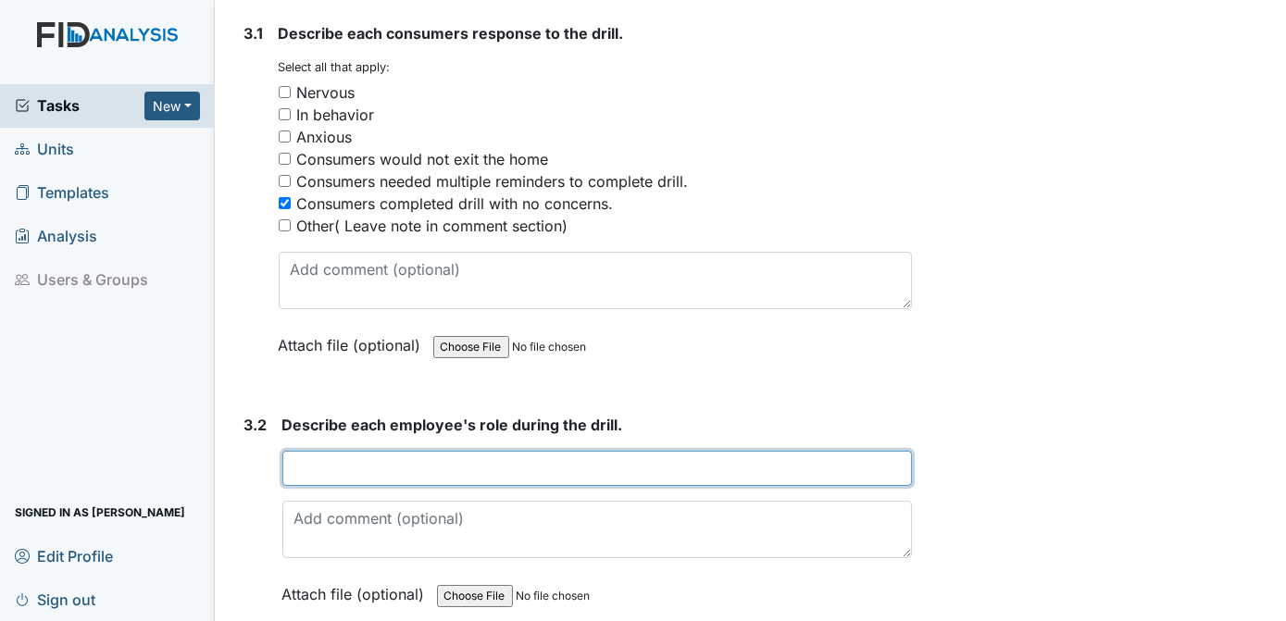
click at [365, 451] on input "text" at bounding box center [597, 468] width 630 height 35
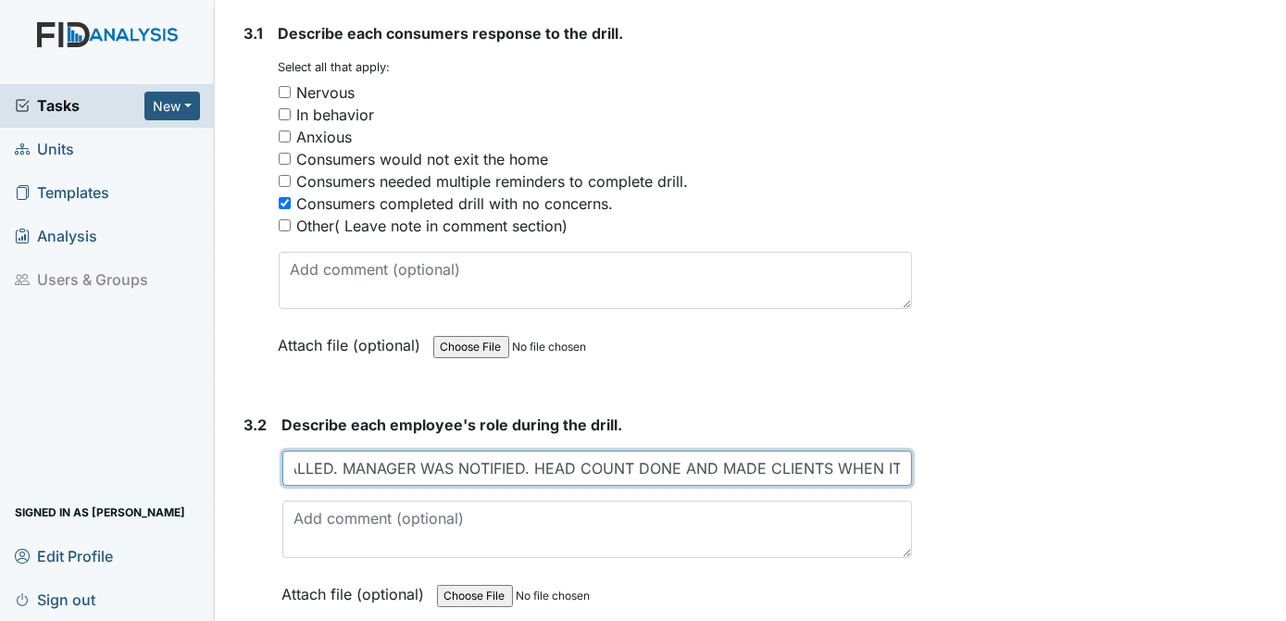
scroll to position [0, 677]
click at [822, 456] on input "STAFF INFROMED THE RESIDEBTS OF AN EVACUATION OF THE HOME. ALL CLIENTS WERE CAL…" at bounding box center [597, 468] width 630 height 35
click at [826, 457] on input "STAFF INFROMED THE RESIDEBTS OF AN EVACUATION OF THE HOME. ALL CLIENTS WERE CAL…" at bounding box center [597, 468] width 630 height 35
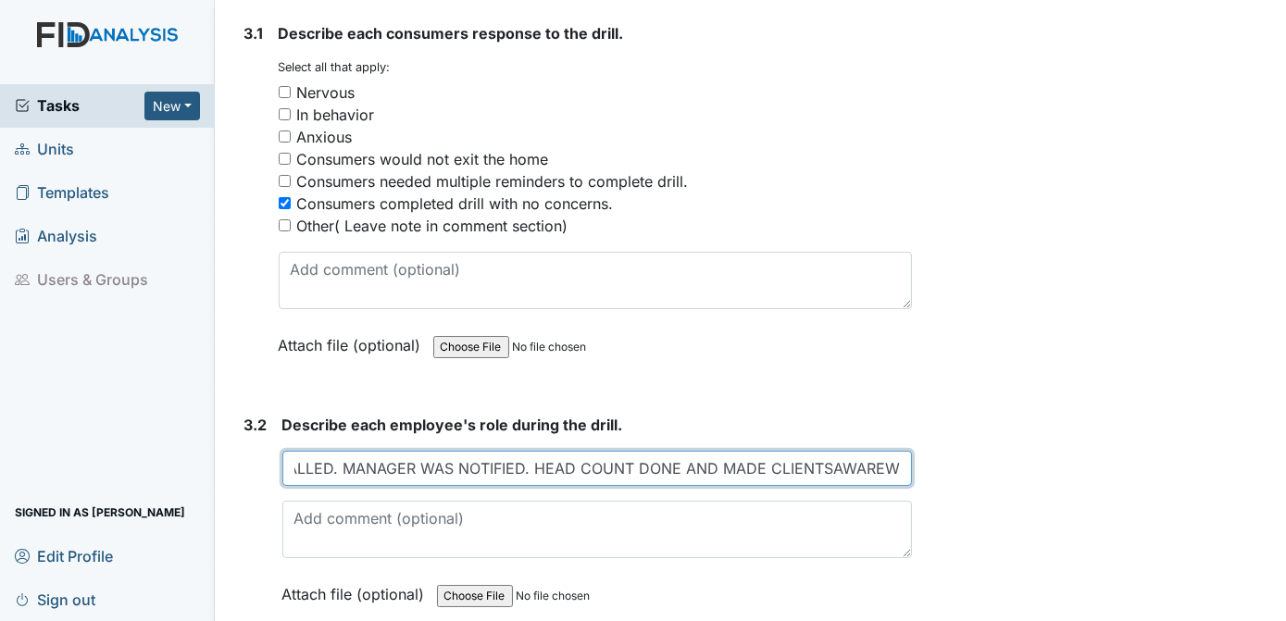
click at [826, 457] on input "STAFF INFROMED THE RESIDEBTS OF AN EVACUATION OF THE HOME. ALL CLIENTS WERE CAL…" at bounding box center [597, 468] width 630 height 35
click at [881, 456] on input "STAFF INFROMED THE RESIDEBTS OF AN EVACUATION OF THE HOME. ALL CLIENTS WERE CAL…" at bounding box center [597, 468] width 630 height 35
click at [894, 460] on input "STAFF INFROMED THE RESIDEBTS OF AN EVACUATION OF THE HOME. ALL CLIENTS WERE CAL…" at bounding box center [597, 468] width 630 height 35
click at [895, 454] on input "STAFF INFROMED THE RESIDEBTS OF AN EVACUATION OF THE HOME. ALL CLIENTS WERE CAL…" at bounding box center [597, 468] width 630 height 35
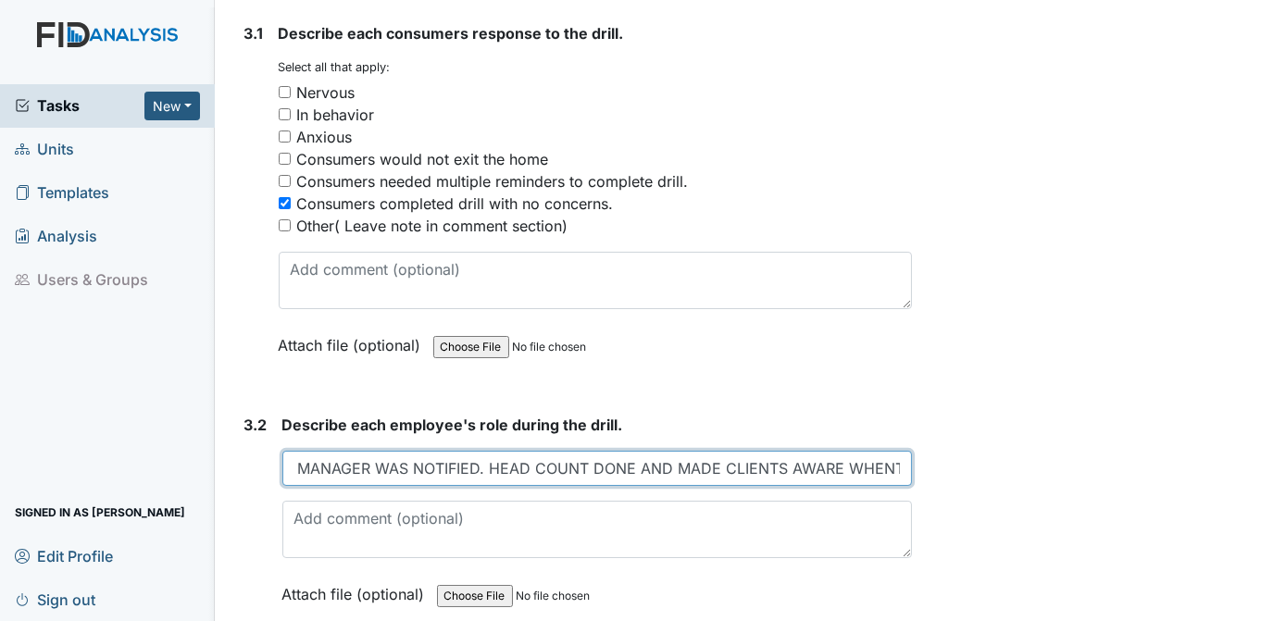
click at [895, 454] on input "STAFF INFROMED THE RESIDEBTS OF AN EVACUATION OF THE HOME. ALL CLIENTS WERE CAL…" at bounding box center [597, 468] width 630 height 35
type input "STAFF INFROMED THE RESIDEBTS OF AN EVACUATION OF THE HOME. ALL CLIENTS WERE CAL…"
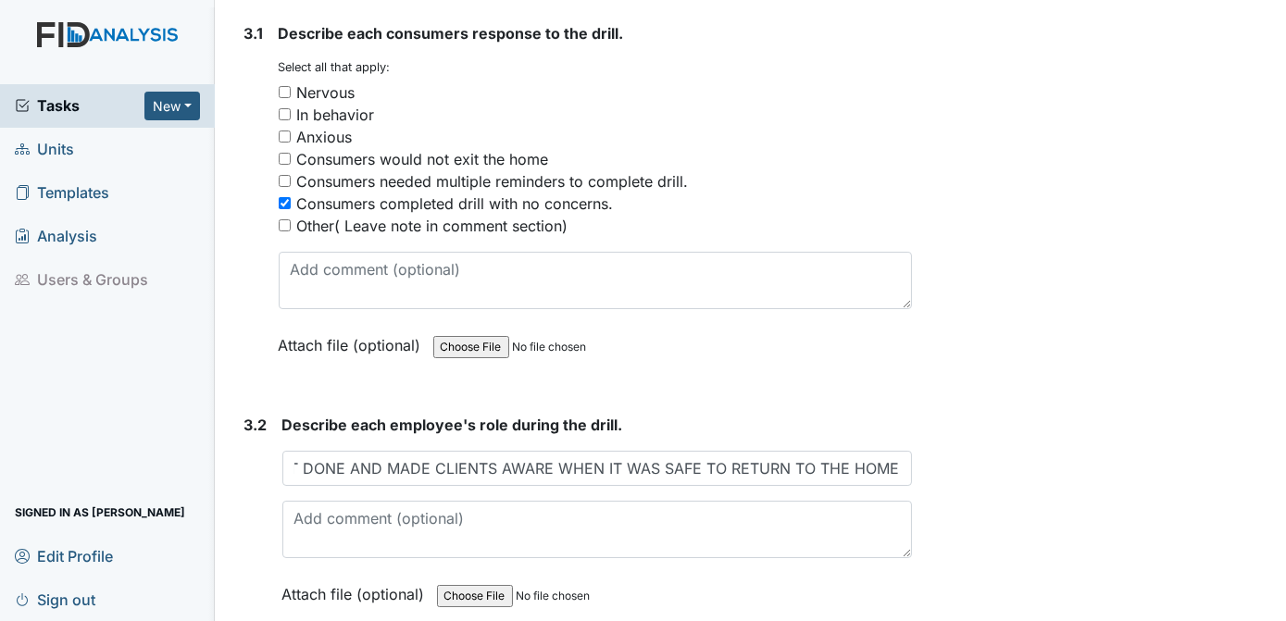
scroll to position [0, 0]
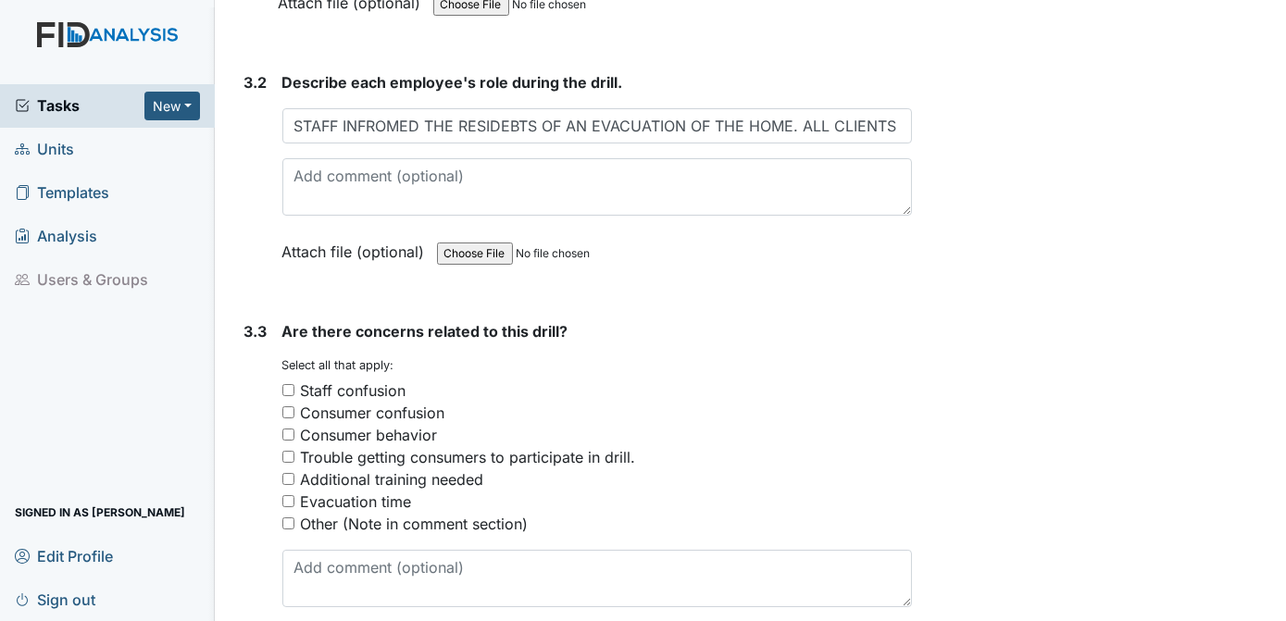
scroll to position [2414, 0]
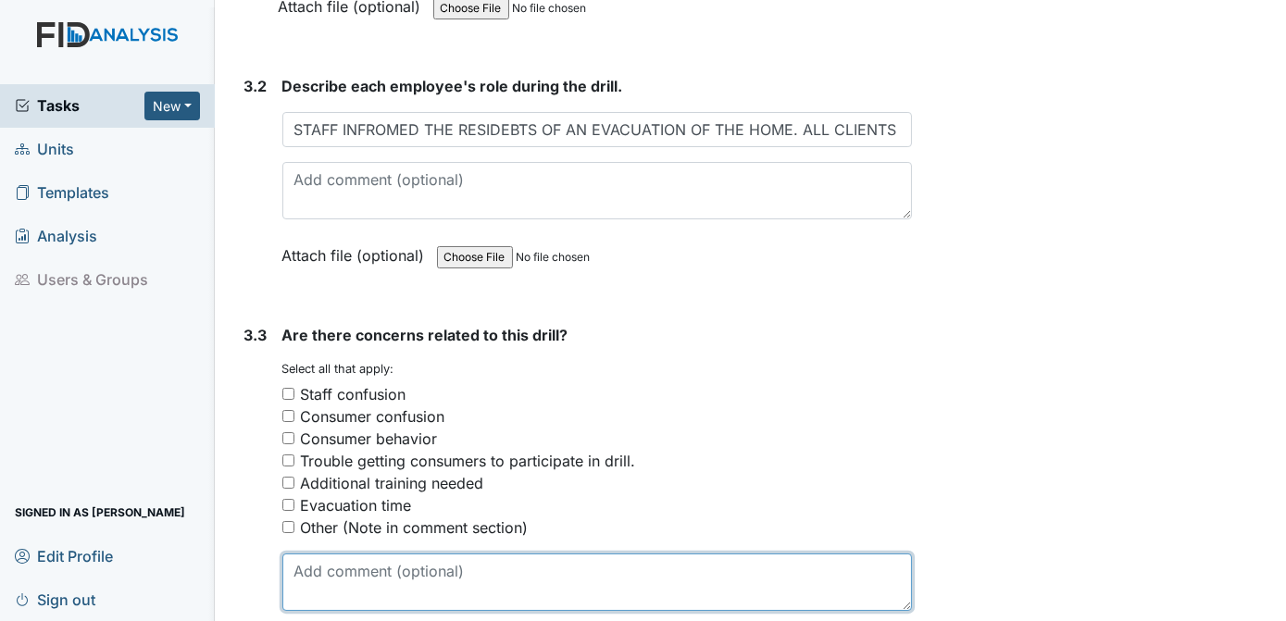
click at [522, 562] on textarea at bounding box center [597, 581] width 630 height 57
type textarea "N/A"
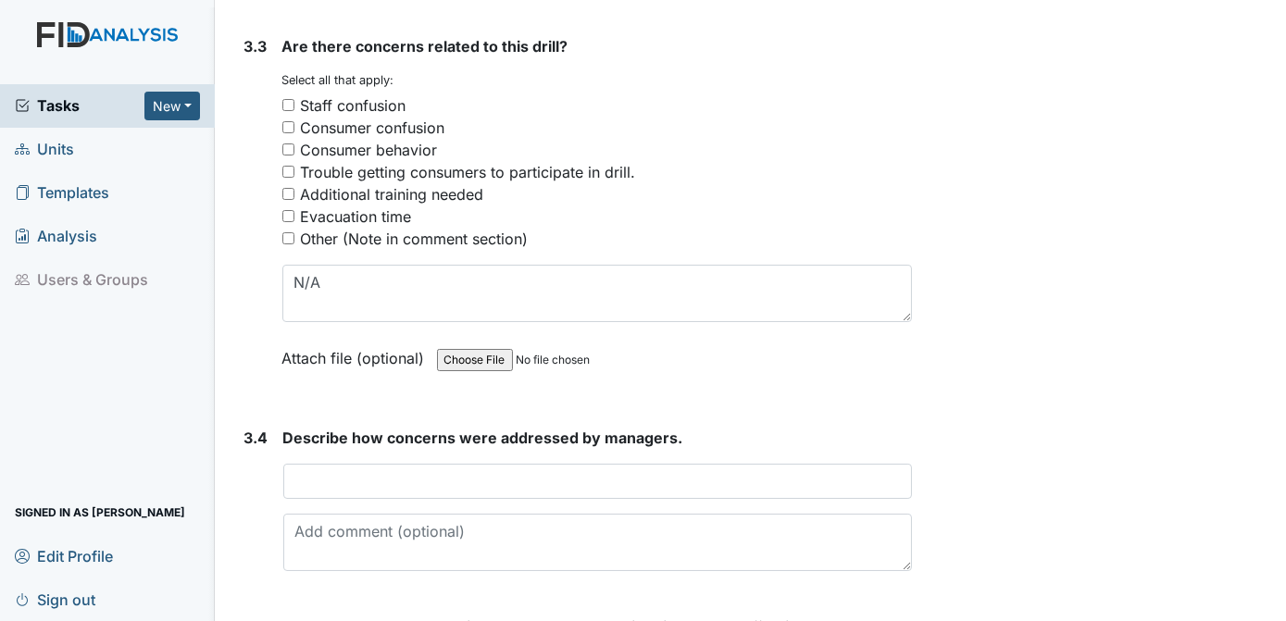
scroll to position [2711, 0]
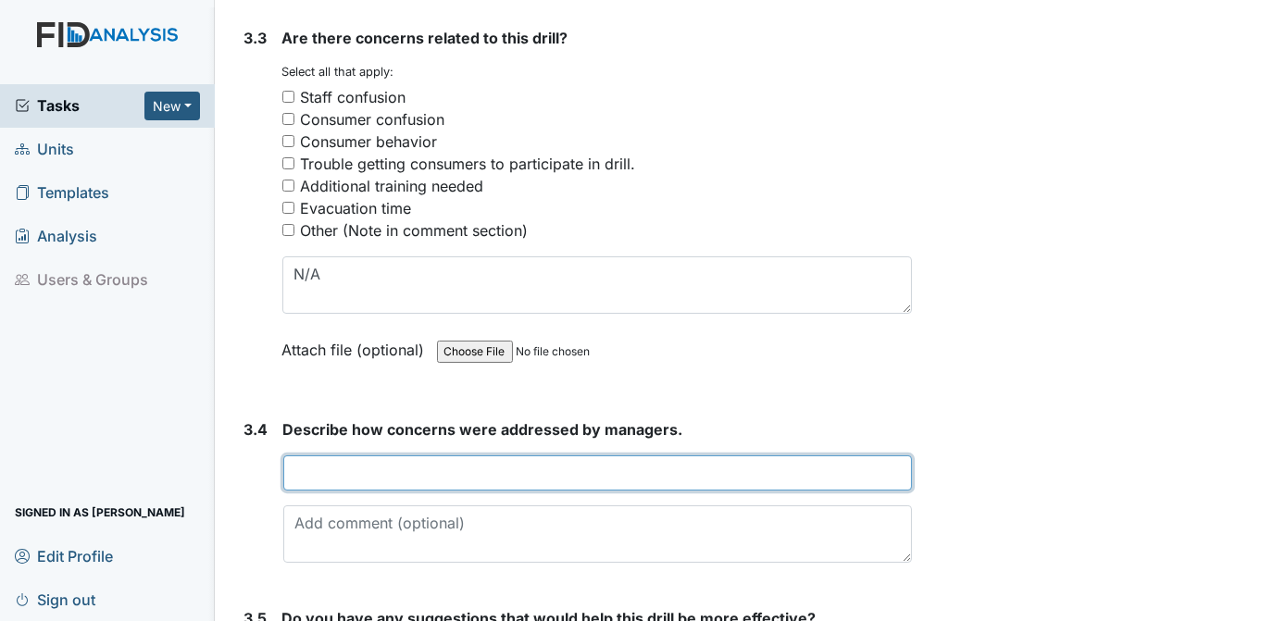
click at [371, 458] on input "text" at bounding box center [597, 472] width 629 height 35
type input "N/A"
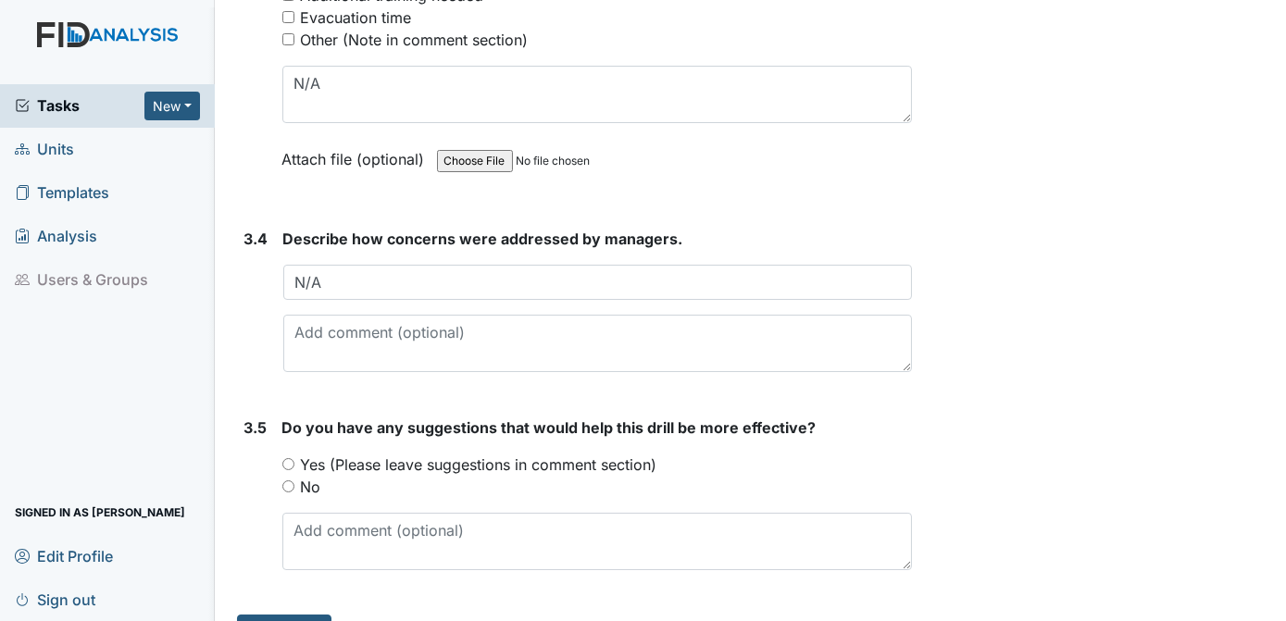
scroll to position [2910, 0]
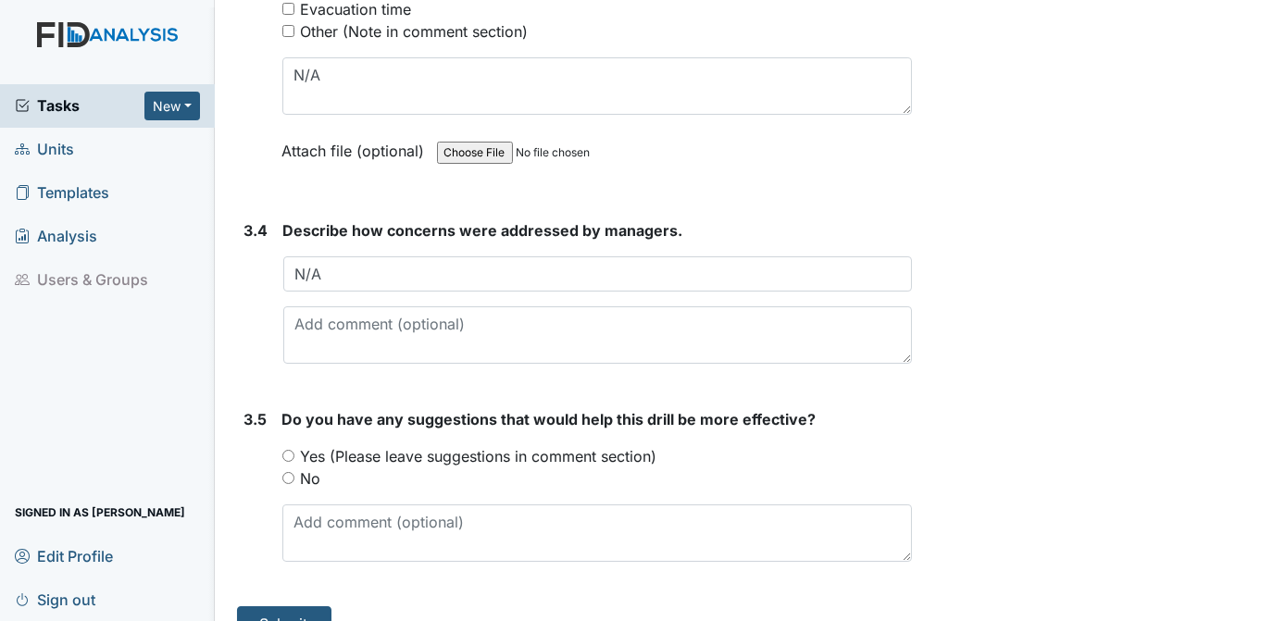
click at [288, 472] on input "No" at bounding box center [288, 478] width 12 height 12
radio input "true"
click at [293, 606] on button "Submit" at bounding box center [284, 623] width 94 height 35
